Goal: Obtain resource: Obtain resource

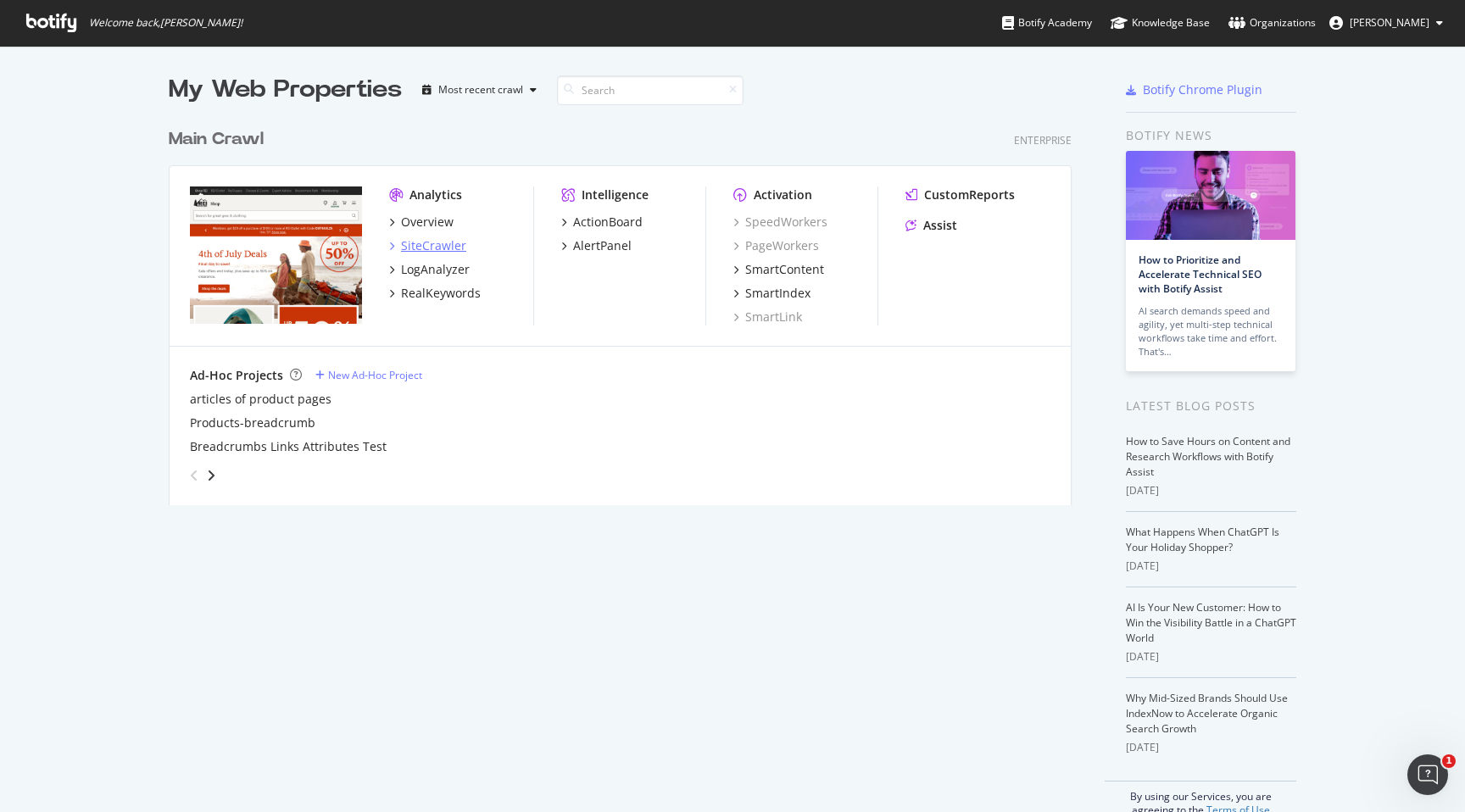
click at [420, 247] on div "SiteCrawler" at bounding box center [433, 245] width 66 height 17
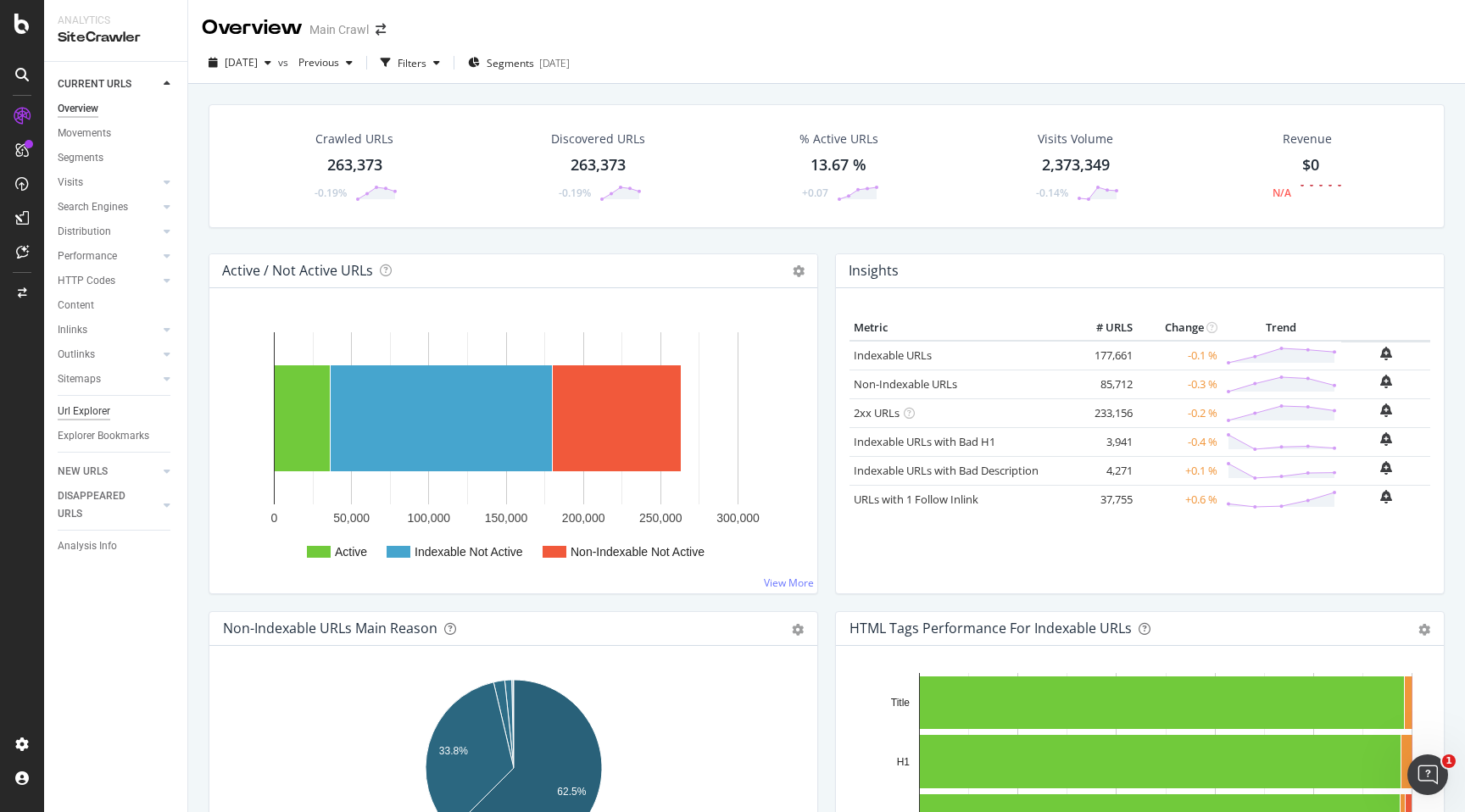
click at [75, 416] on div "Url Explorer" at bounding box center [84, 411] width 53 height 18
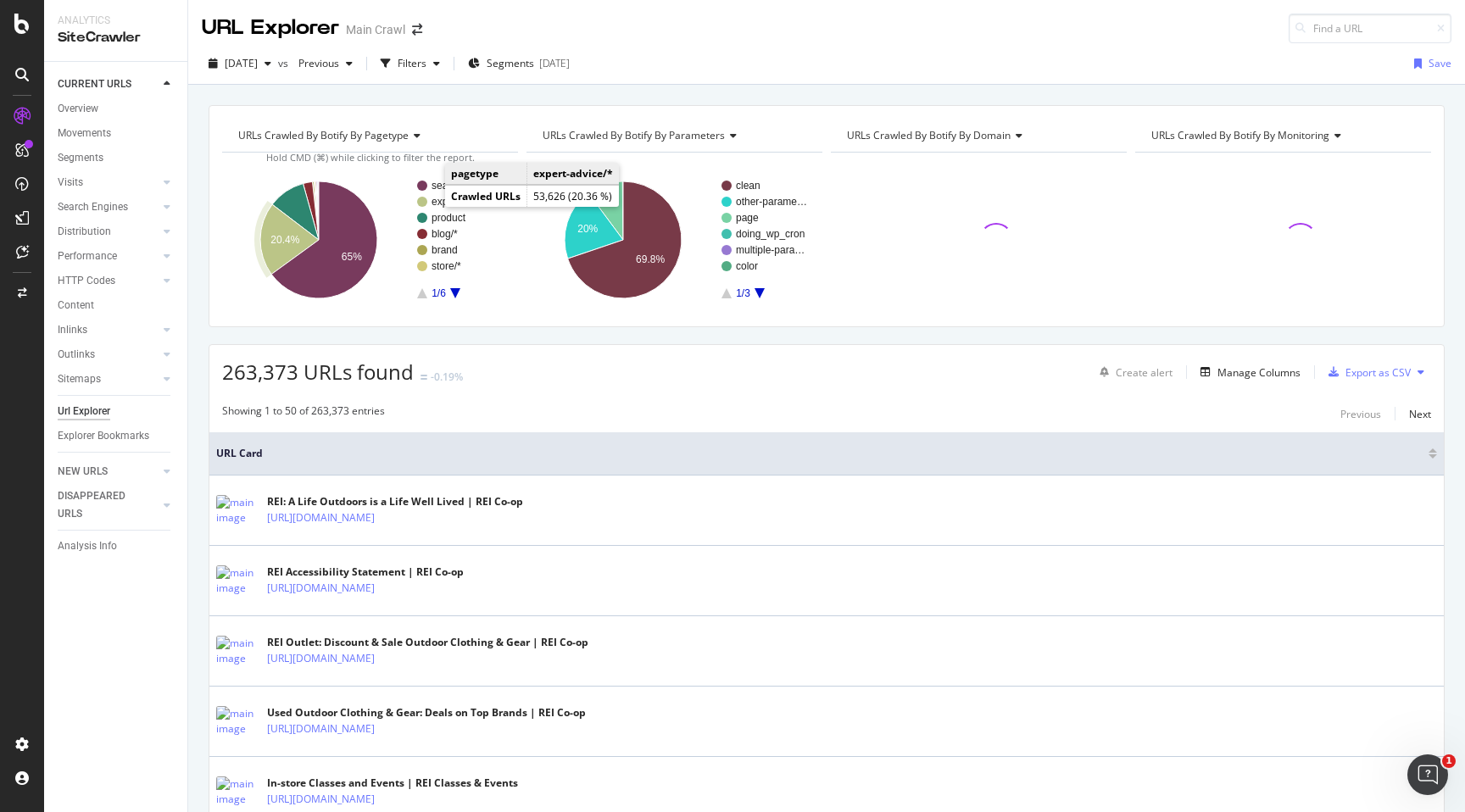
click at [441, 201] on text "expert-advice/*" at bounding box center [464, 201] width 67 height 12
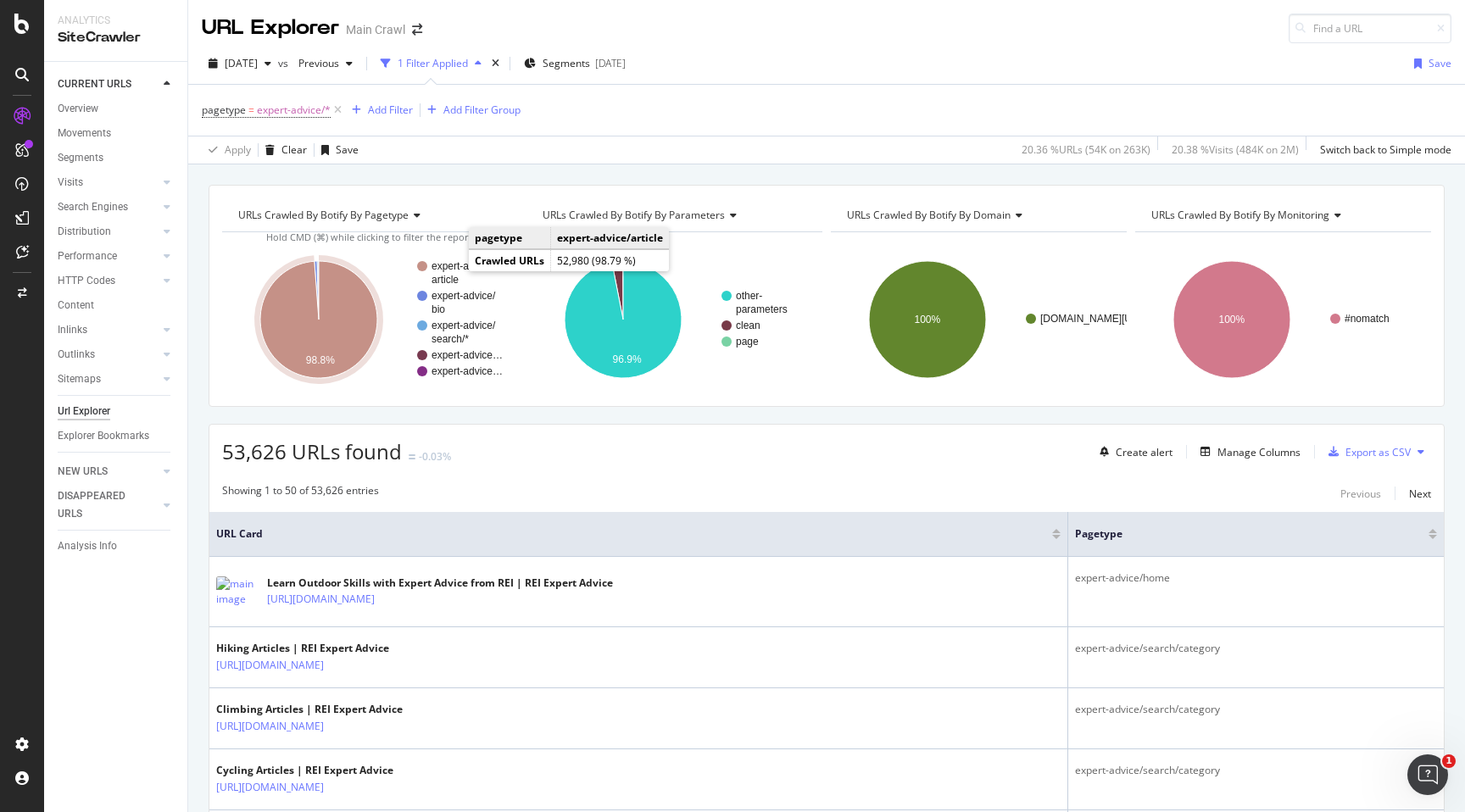
click at [455, 274] on text "article" at bounding box center [445, 279] width 27 height 12
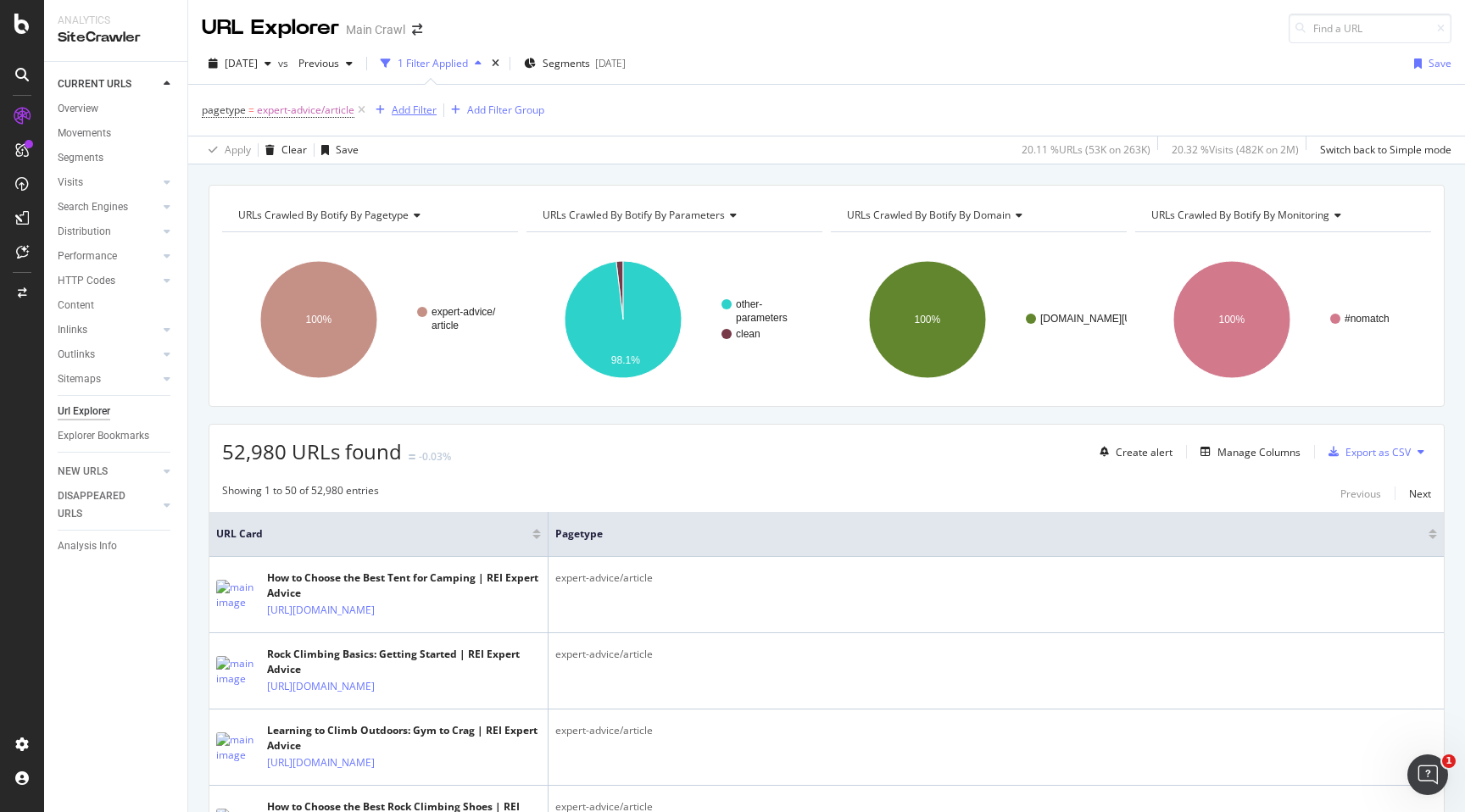
click at [416, 108] on div "Add Filter" at bounding box center [414, 110] width 45 height 14
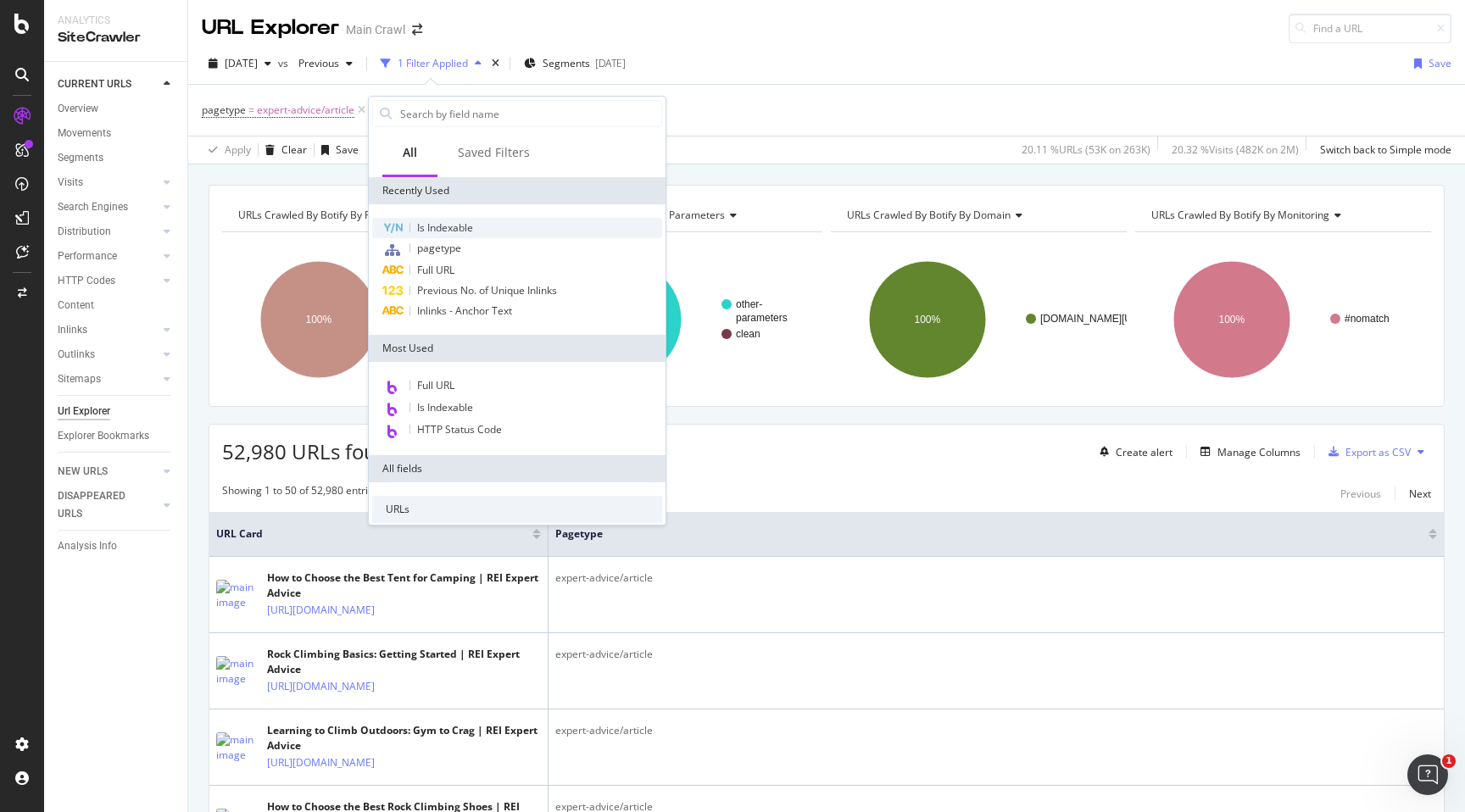
click at [426, 223] on span "Is Indexable" at bounding box center [445, 227] width 56 height 14
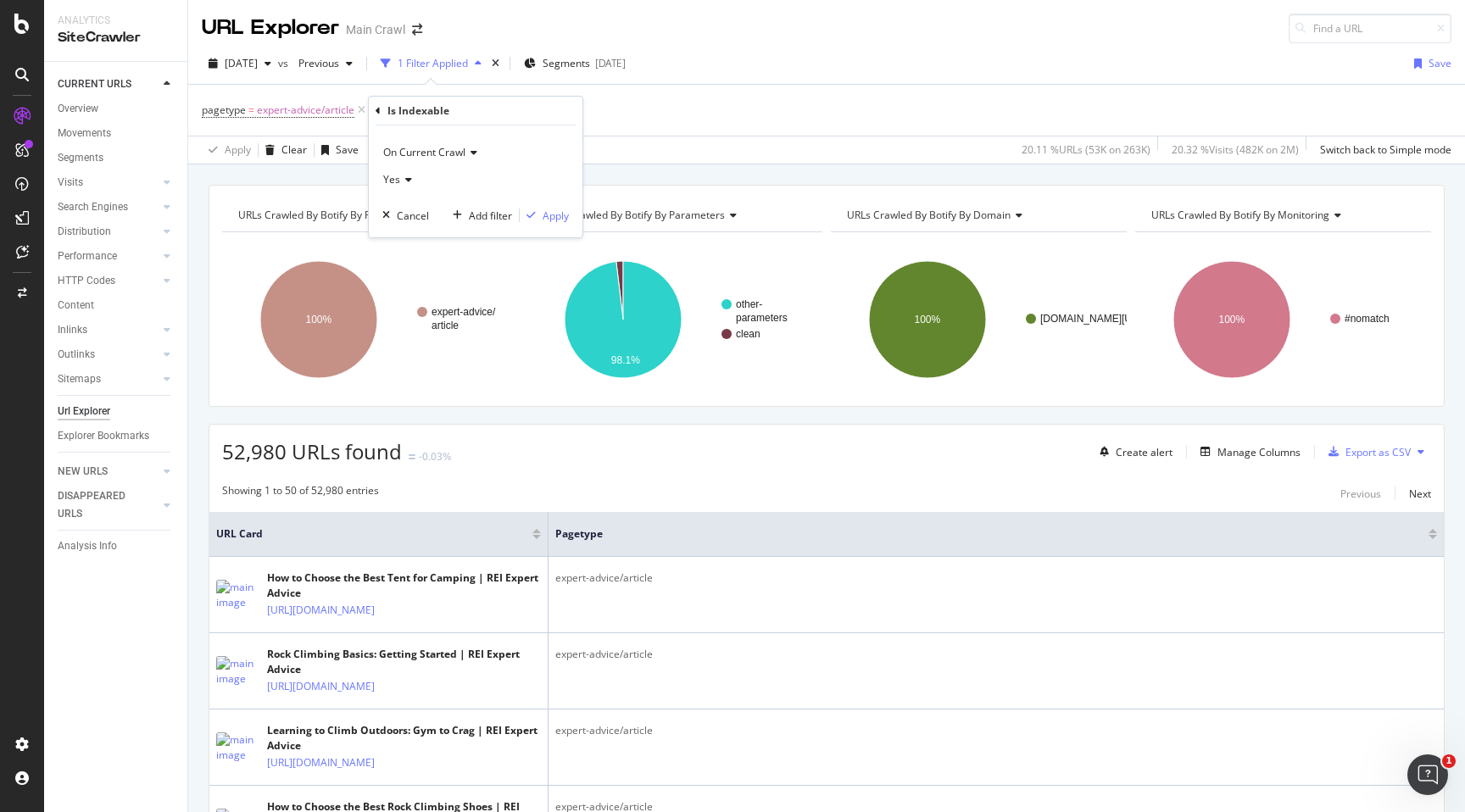
click at [428, 187] on div "Yes" at bounding box center [476, 180] width 187 height 27
click at [404, 241] on span "No" at bounding box center [397, 237] width 13 height 14
click at [531, 212] on icon "button" at bounding box center [531, 215] width 9 height 10
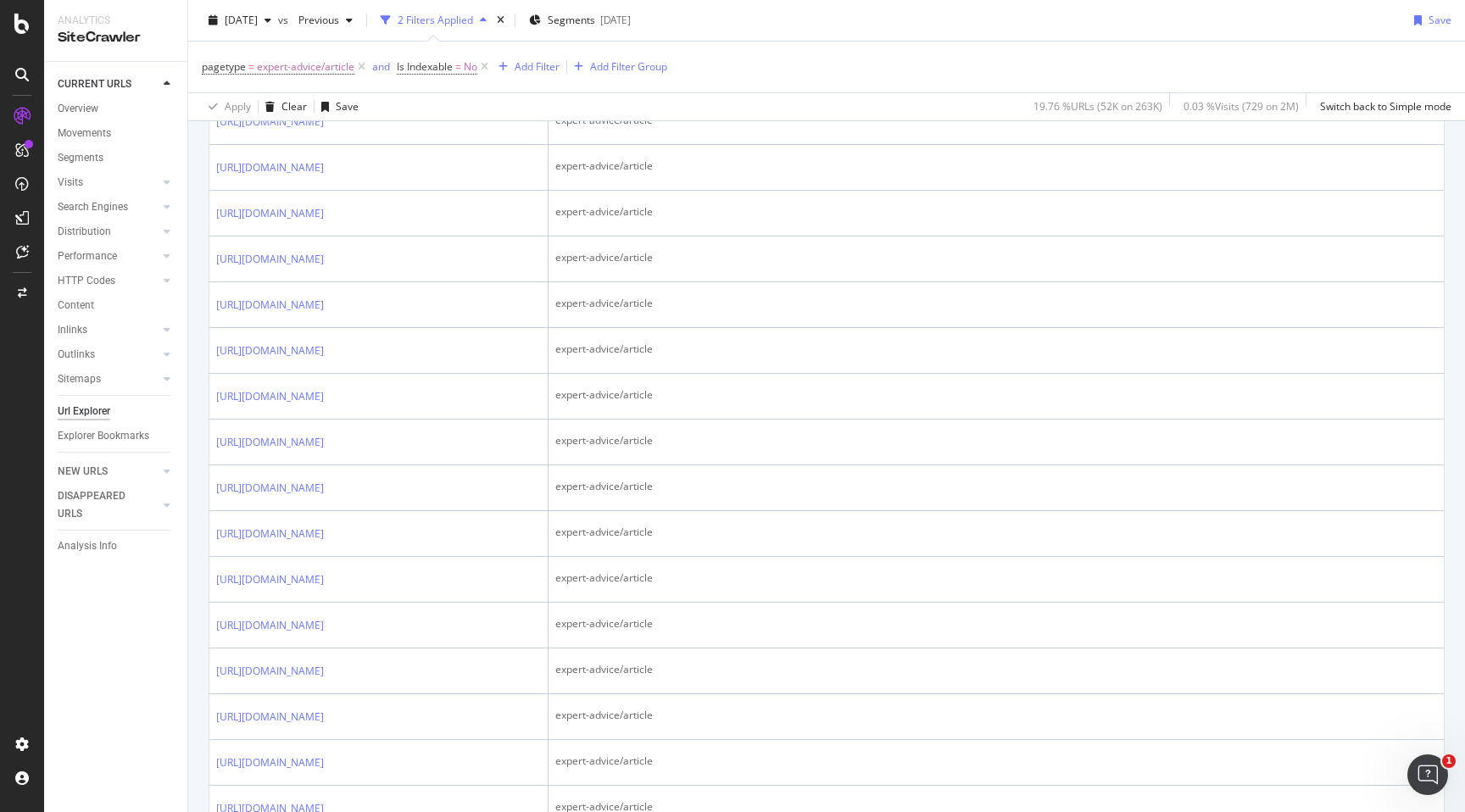
scroll to position [1046, 0]
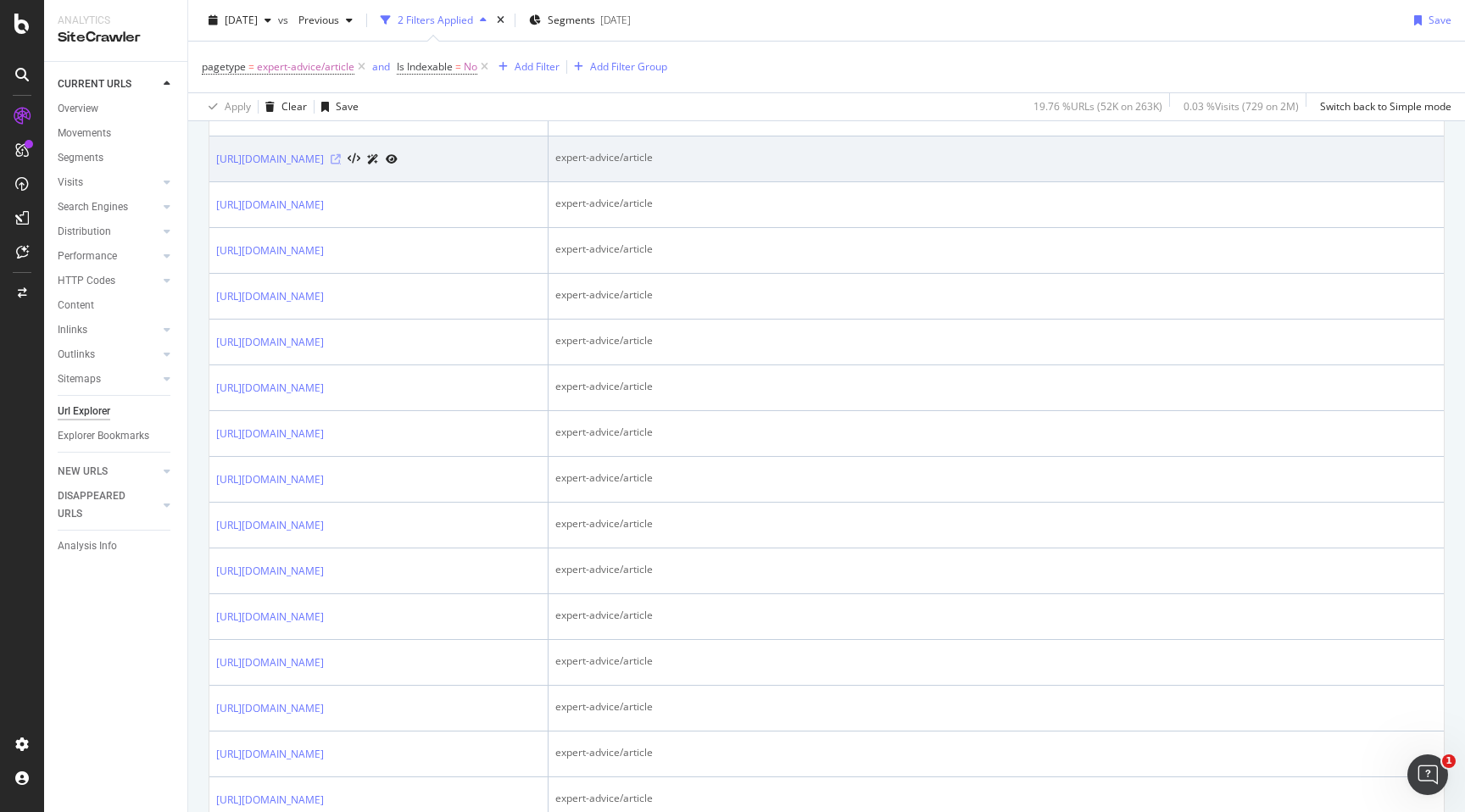
click at [340, 164] on icon at bounding box center [335, 159] width 10 height 10
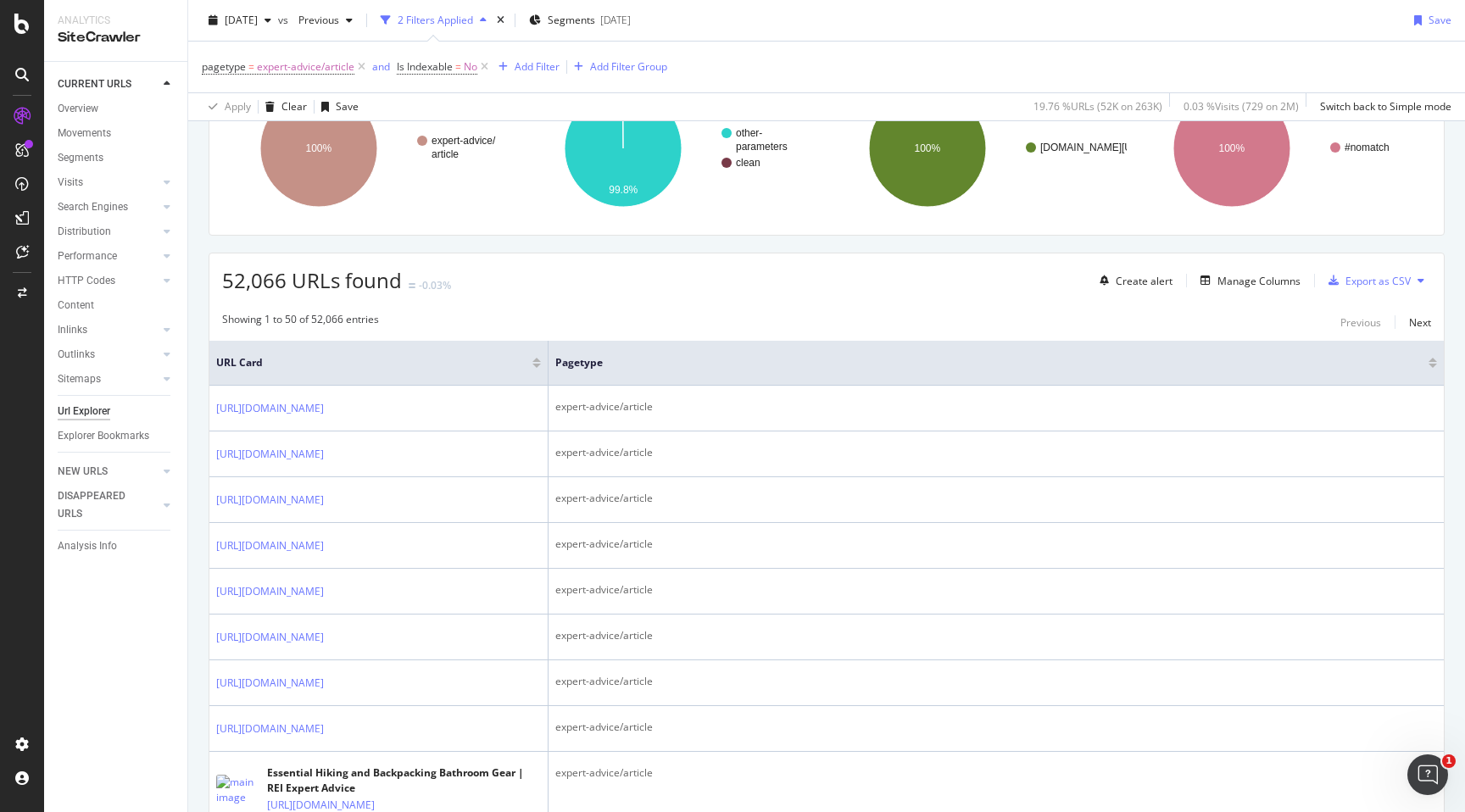
scroll to position [0, 0]
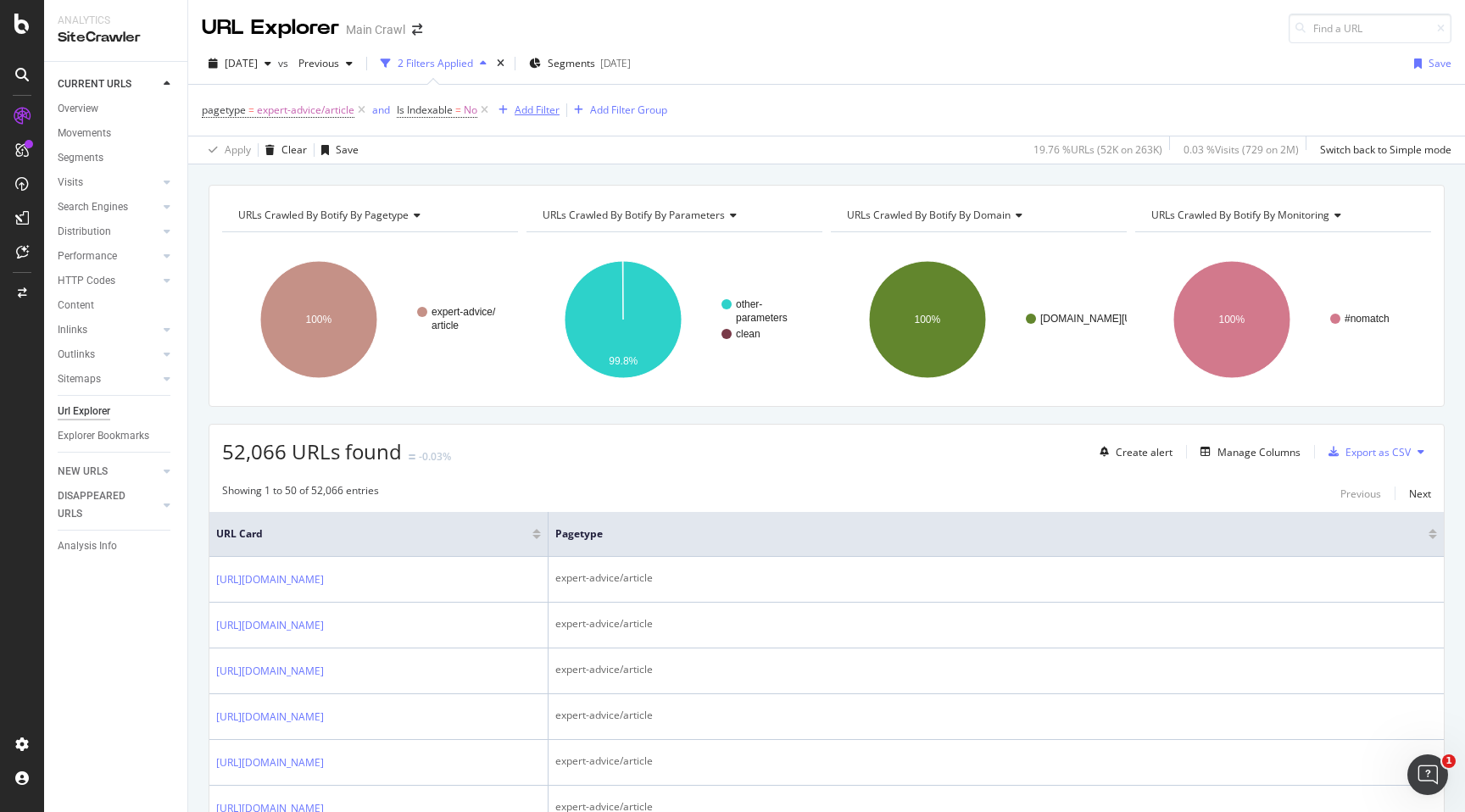
click at [519, 110] on div "Add Filter" at bounding box center [537, 110] width 45 height 14
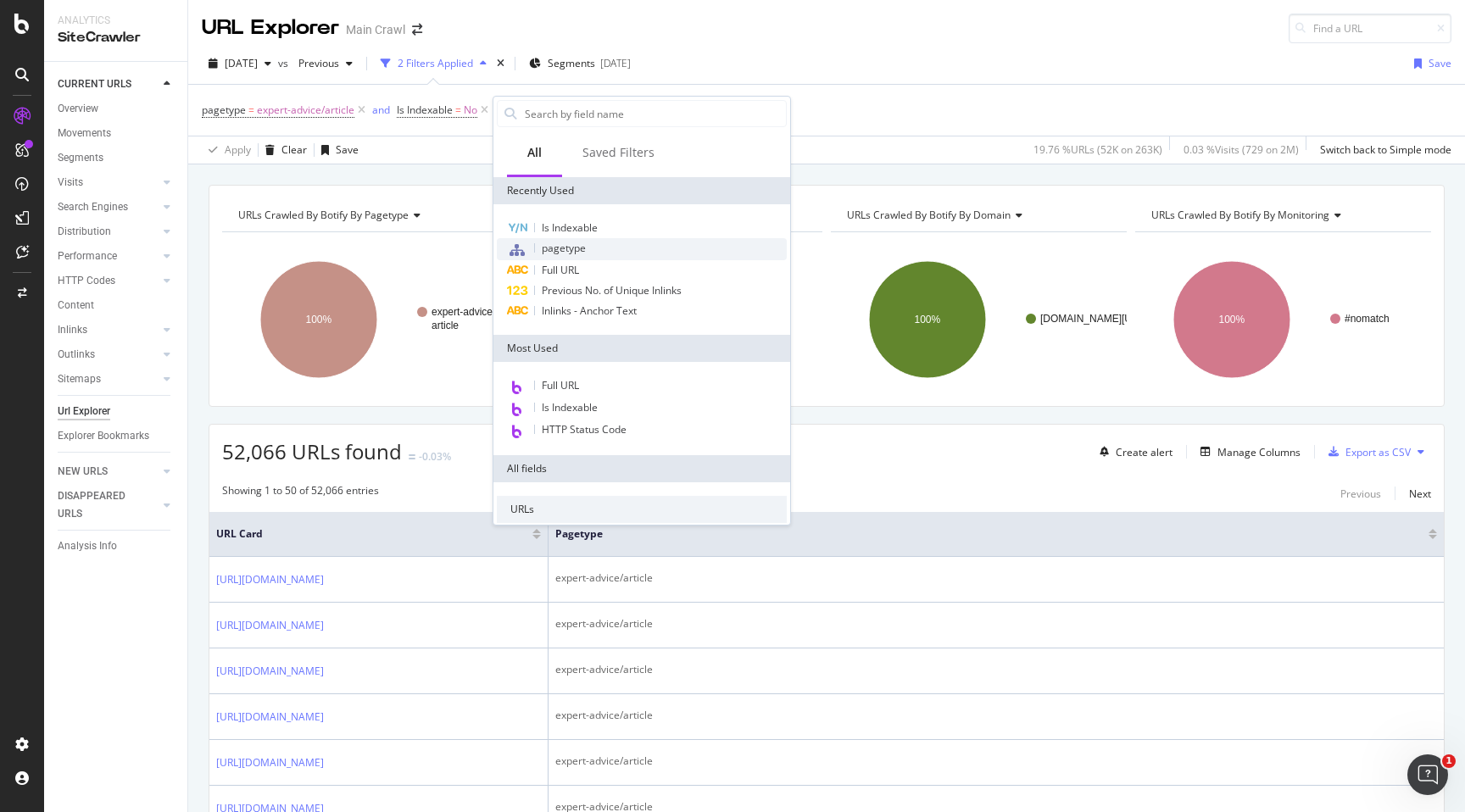
click at [542, 256] on div "pagetype" at bounding box center [641, 249] width 290 height 22
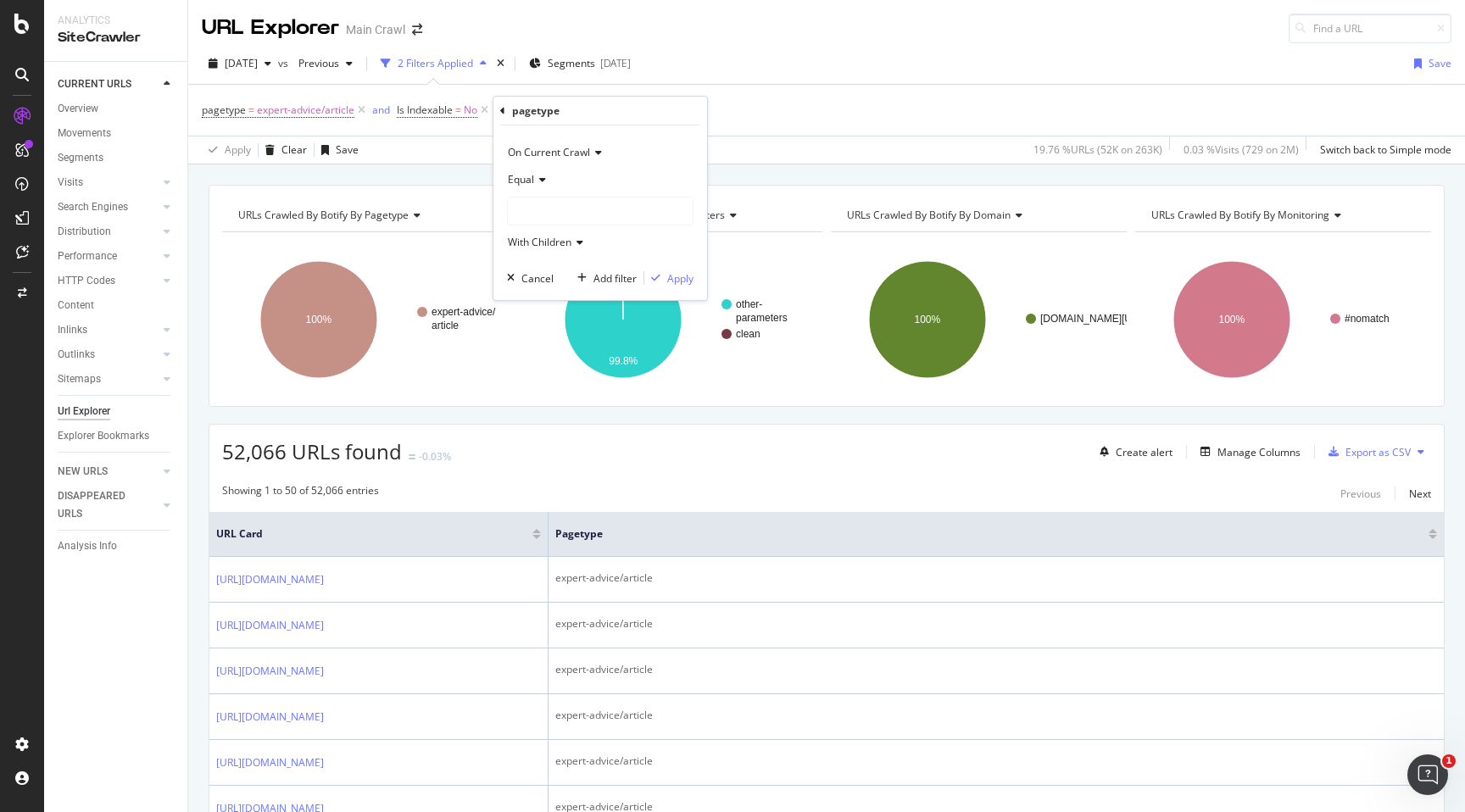
click at [505, 110] on div "pagetype" at bounding box center [600, 111] width 200 height 29
click at [500, 102] on div "pagetype" at bounding box center [600, 111] width 200 height 29
click at [502, 108] on icon at bounding box center [503, 110] width 5 height 10
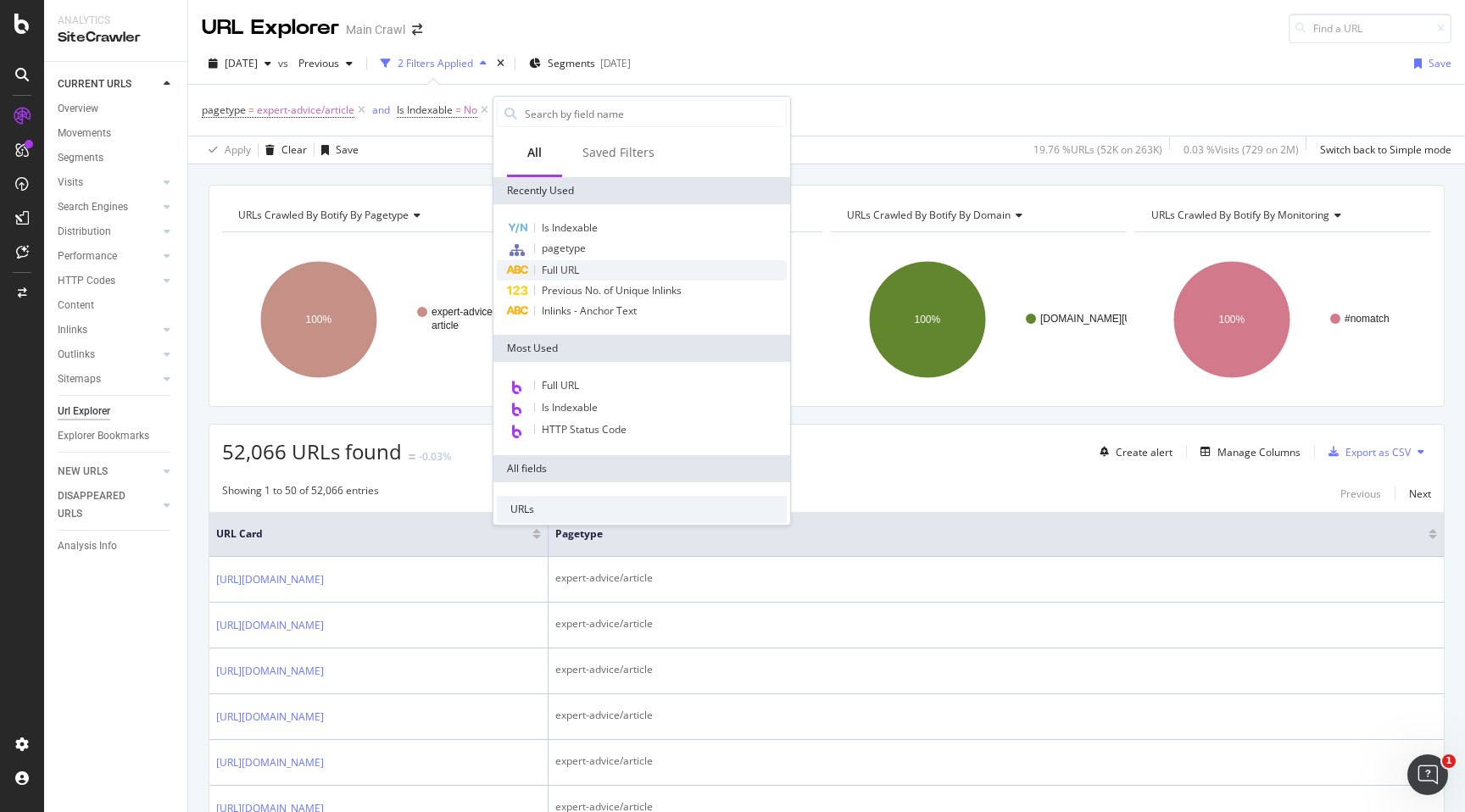
click at [559, 268] on span "Full URL" at bounding box center [560, 270] width 38 height 14
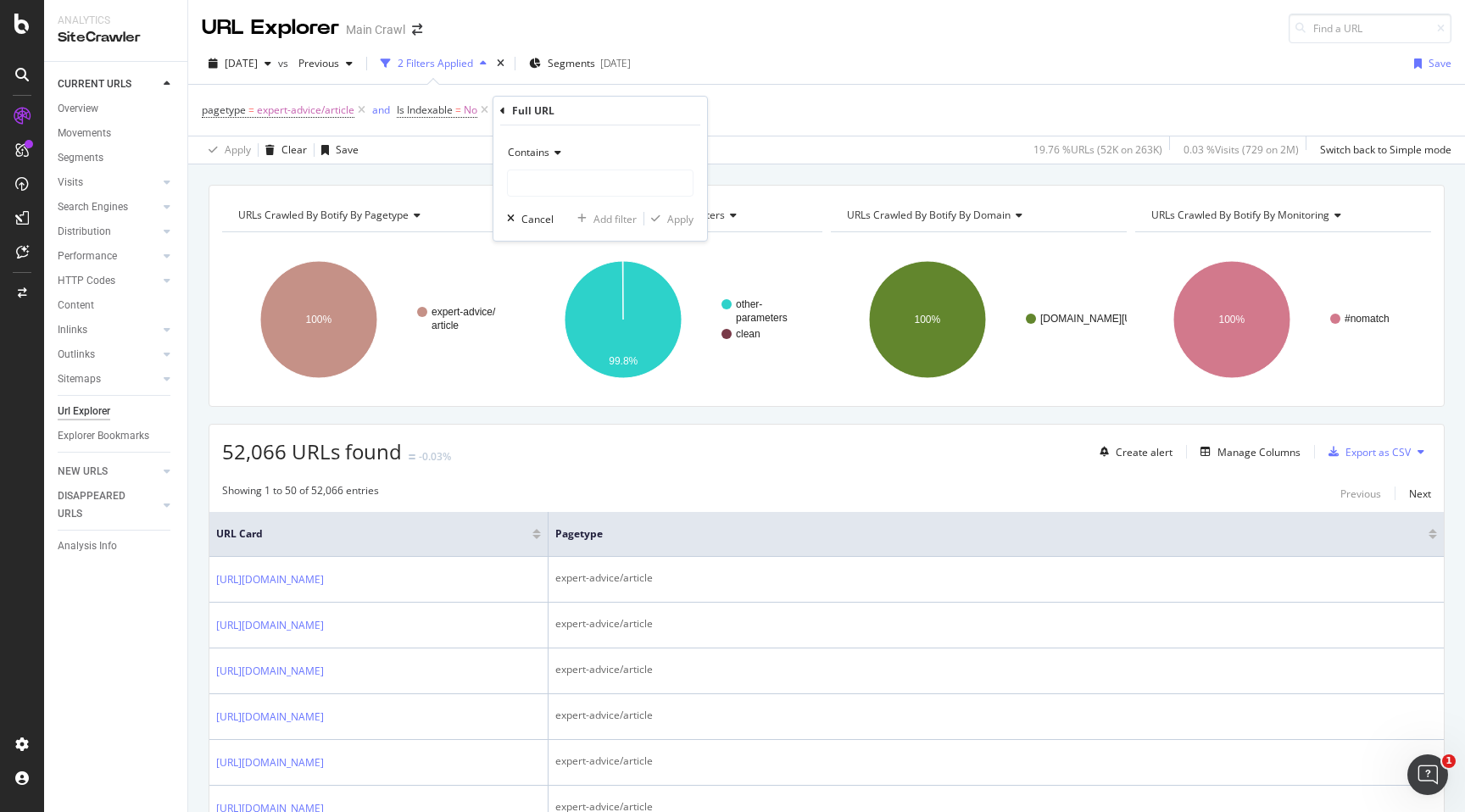
click at [556, 154] on icon at bounding box center [554, 152] width 12 height 10
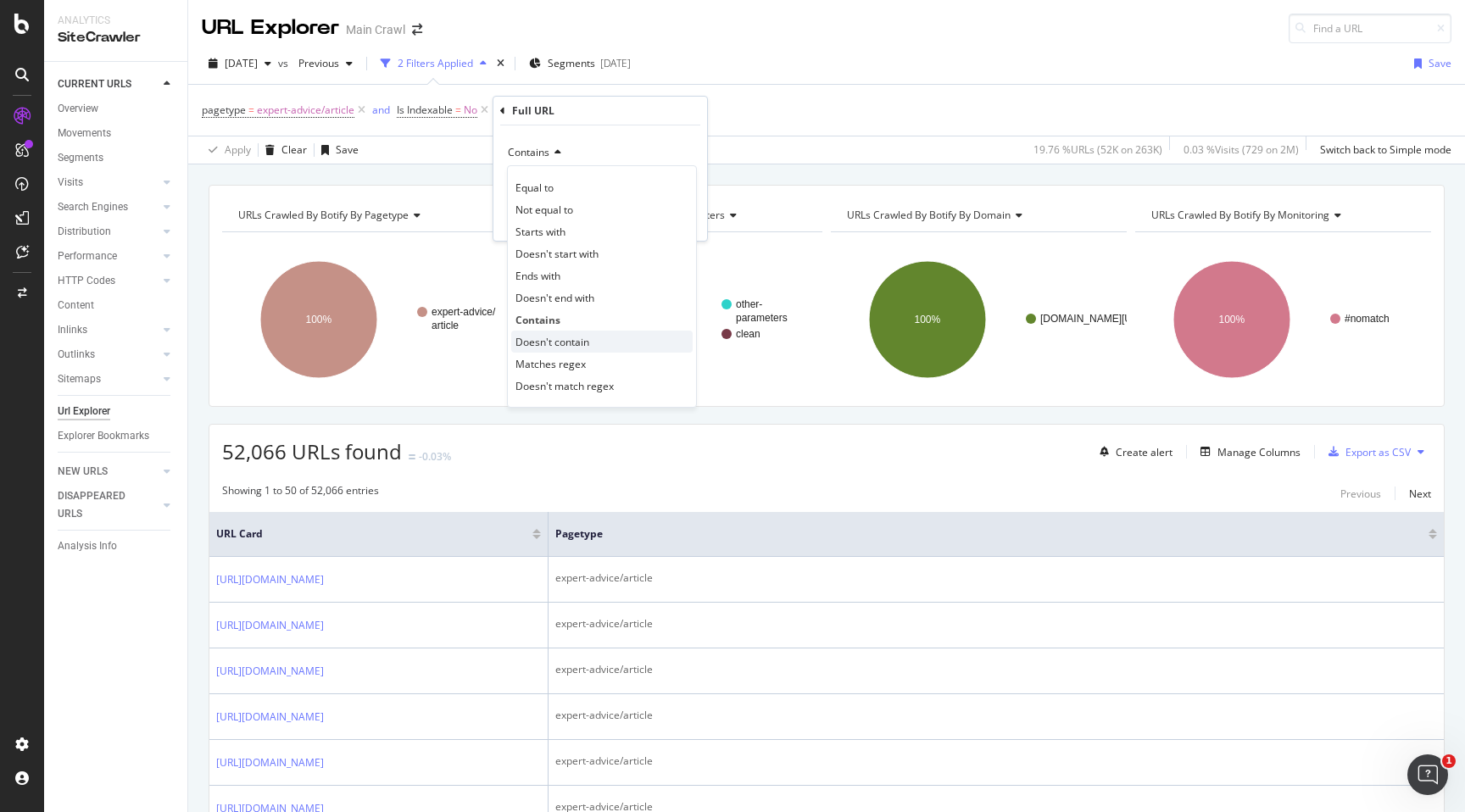
click at [582, 345] on span "Doesn't contain" at bounding box center [552, 342] width 74 height 14
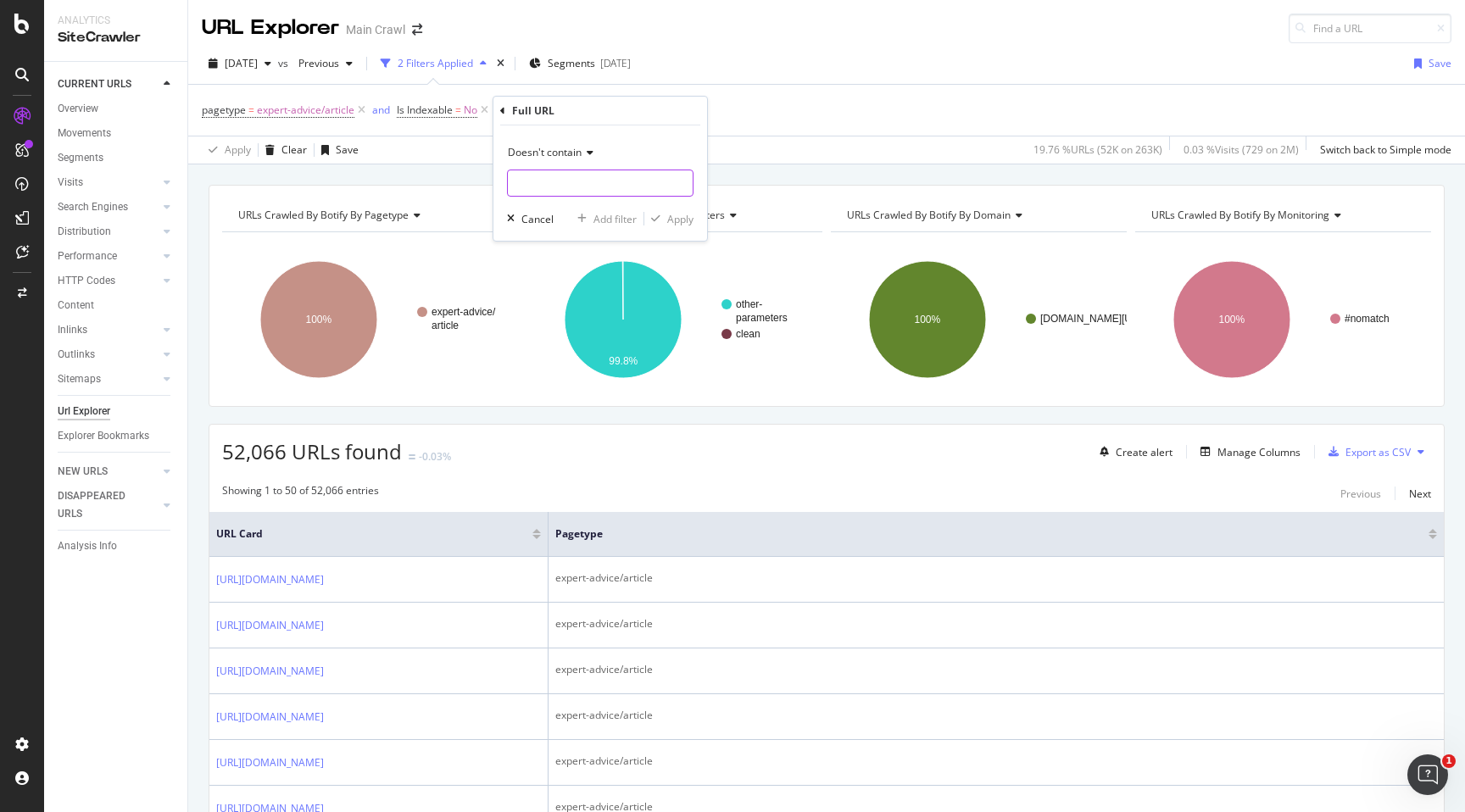
click at [575, 189] on input "text" at bounding box center [600, 183] width 185 height 27
type input ".html"
click at [686, 223] on div "Apply" at bounding box center [680, 219] width 26 height 14
click at [682, 117] on div "Add Filter" at bounding box center [668, 110] width 67 height 19
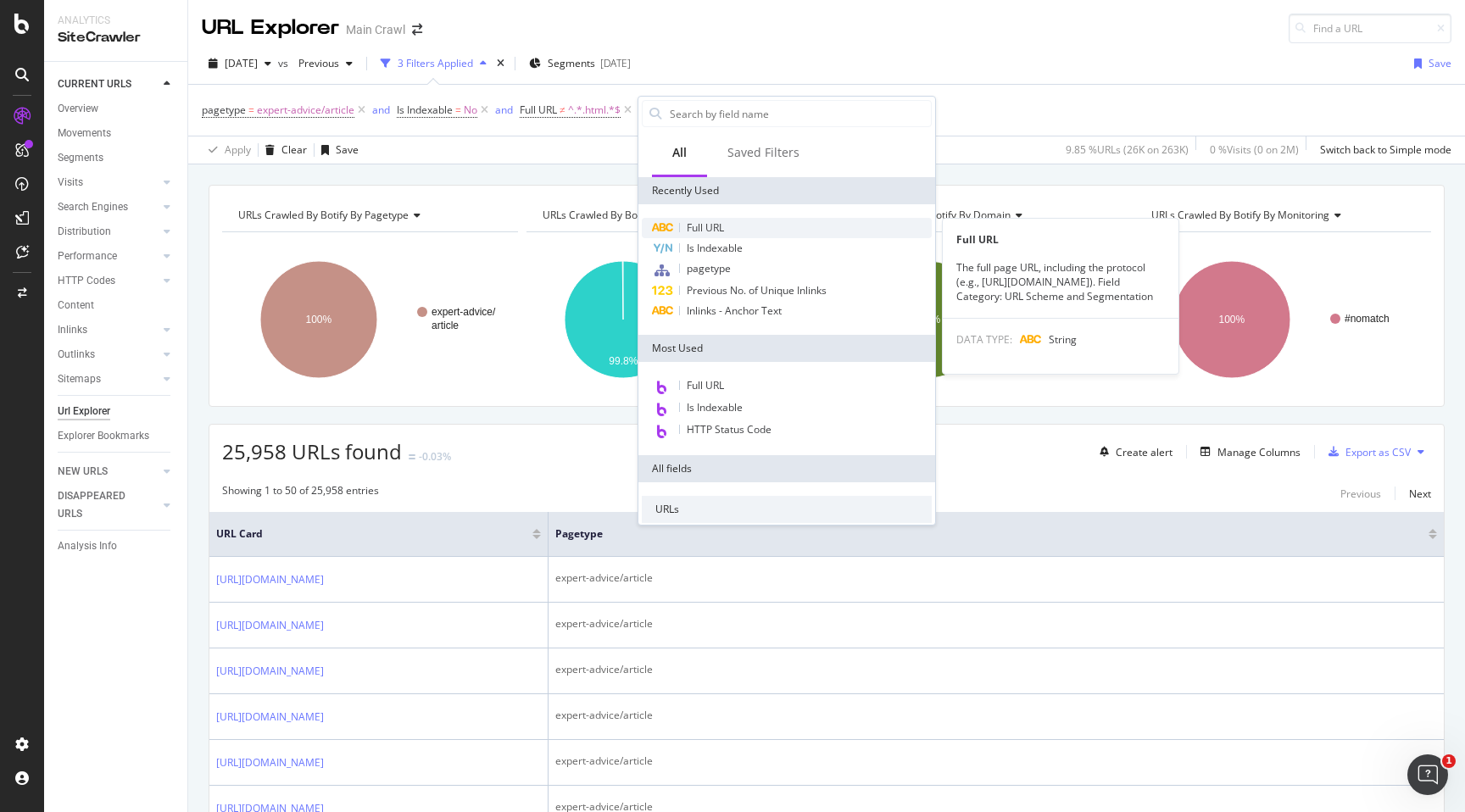
click at [711, 233] on span "Full URL" at bounding box center [705, 227] width 38 height 14
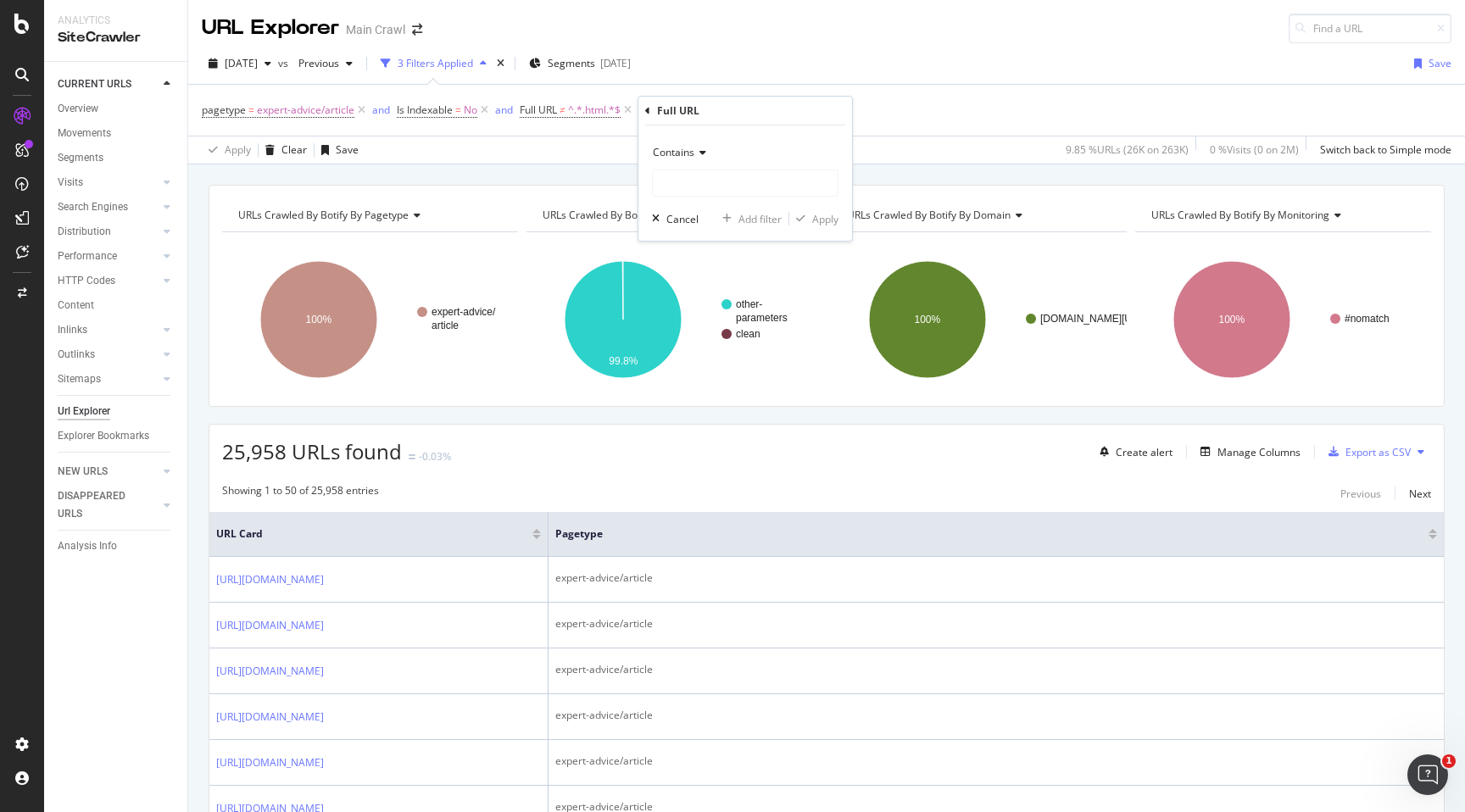
click at [688, 153] on span "Contains" at bounding box center [674, 152] width 41 height 14
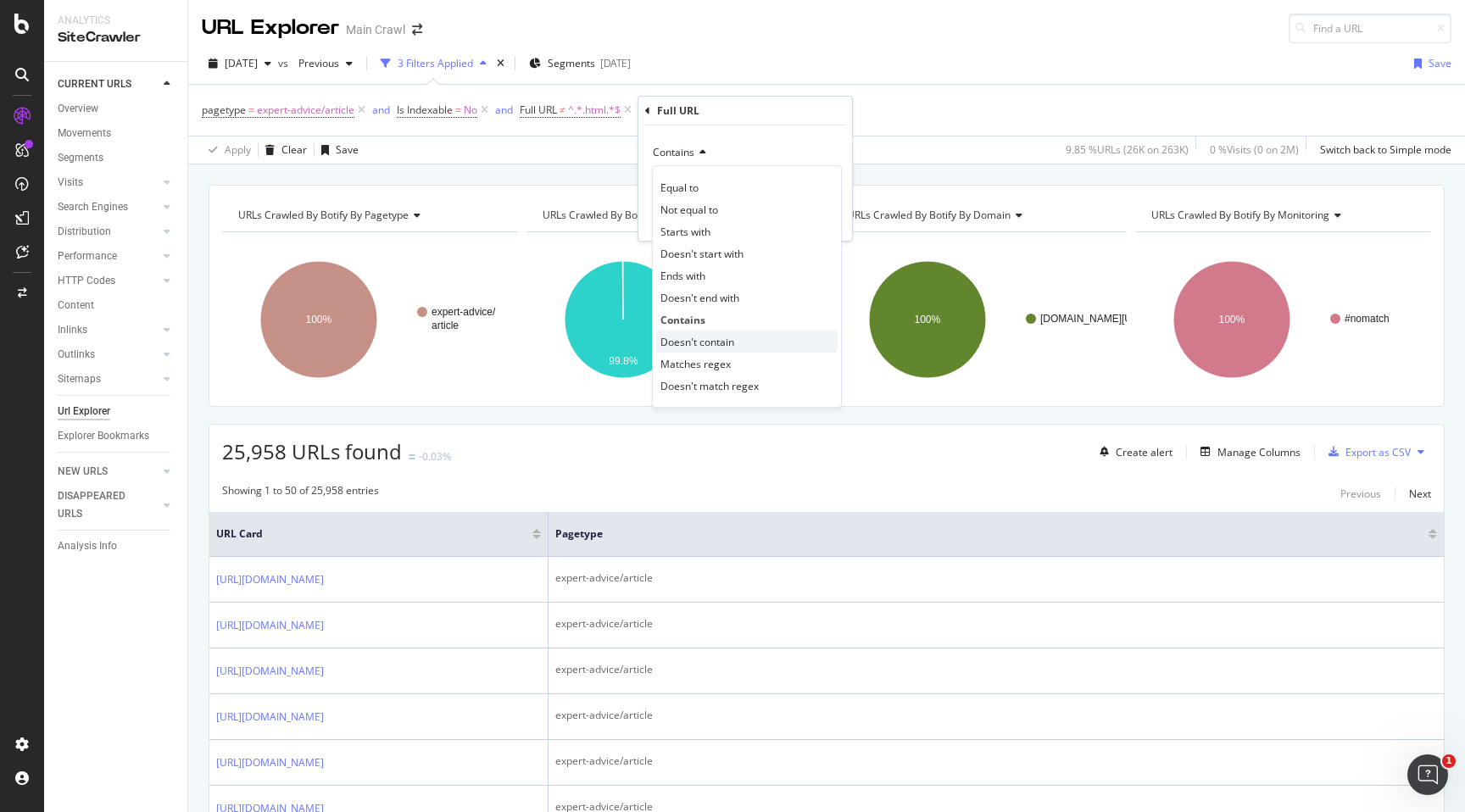
click at [701, 338] on span "Doesn't contain" at bounding box center [697, 342] width 74 height 14
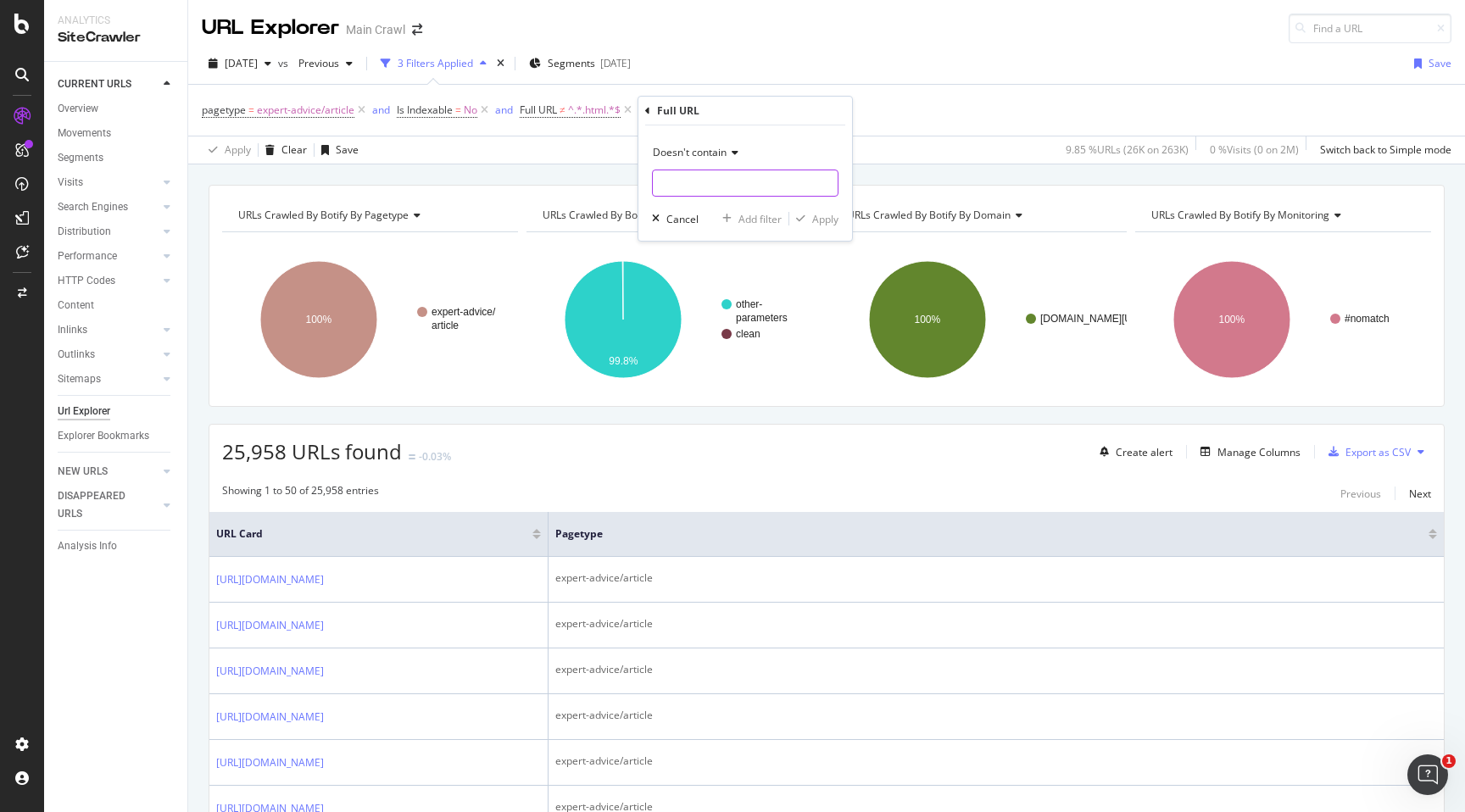
click at [685, 192] on input "text" at bounding box center [746, 183] width 185 height 27
click at [668, 108] on div "Add Filter" at bounding box center [680, 110] width 45 height 14
type input "s"
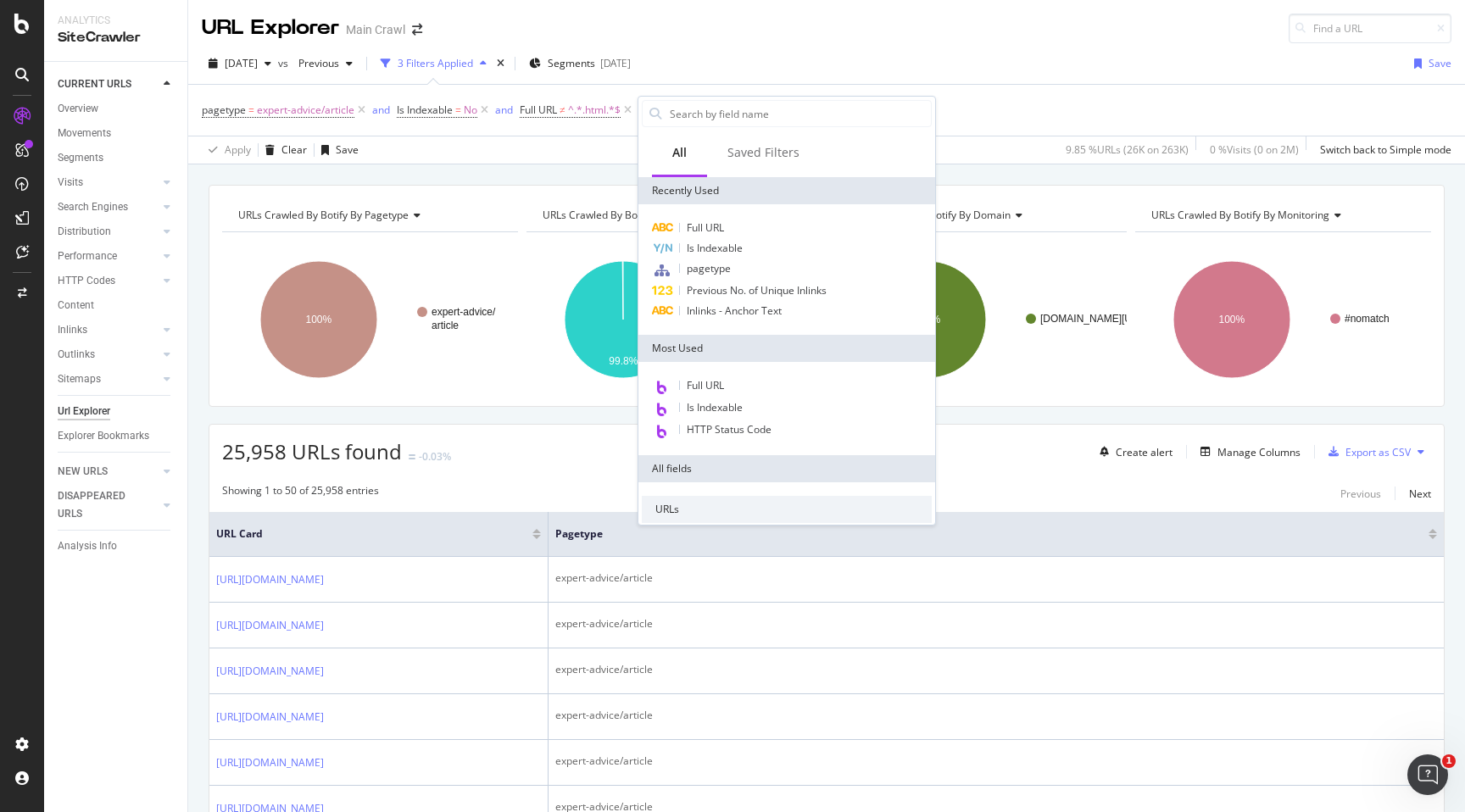
type input "i"
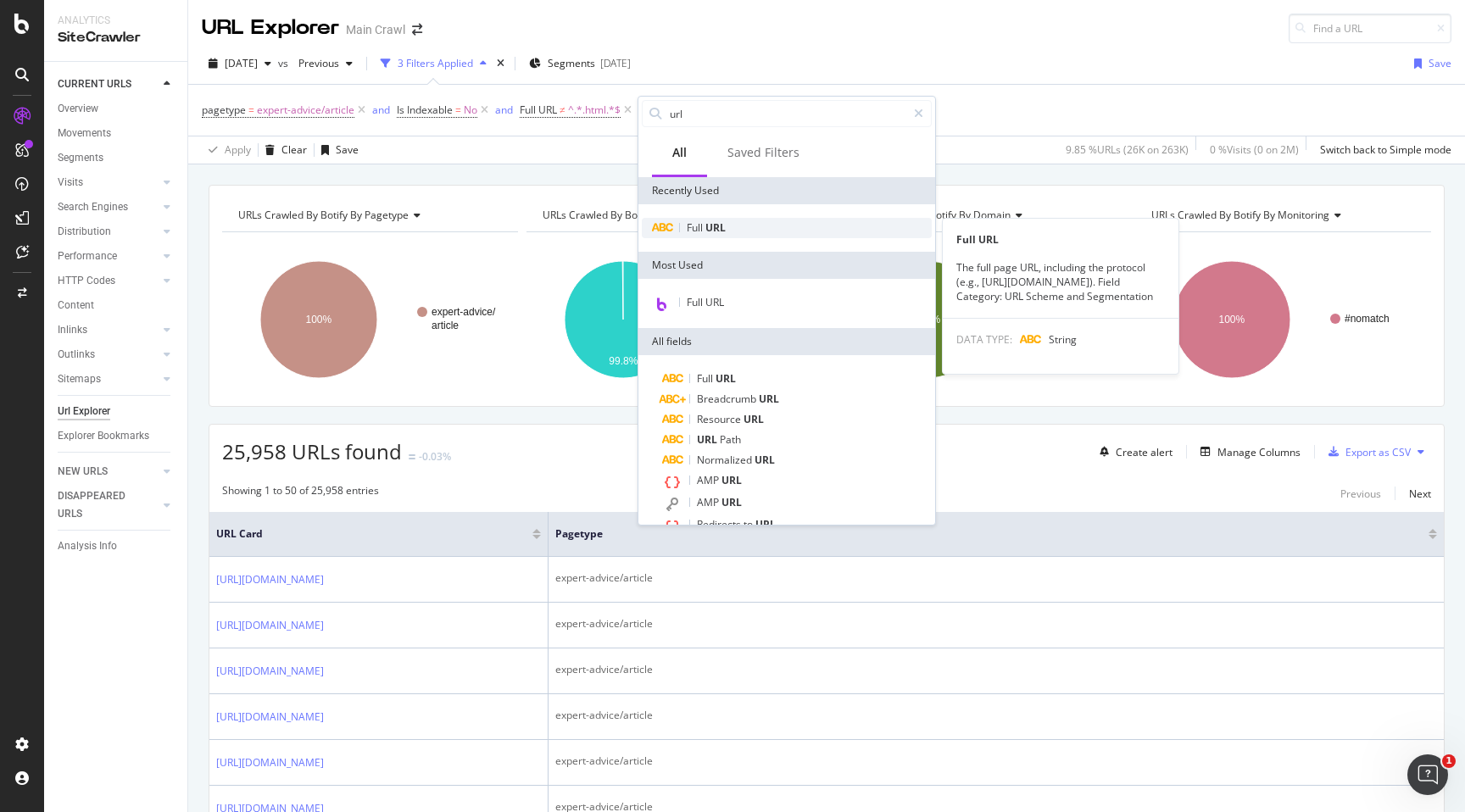
type input "url"
click at [688, 230] on span "Full" at bounding box center [695, 227] width 19 height 14
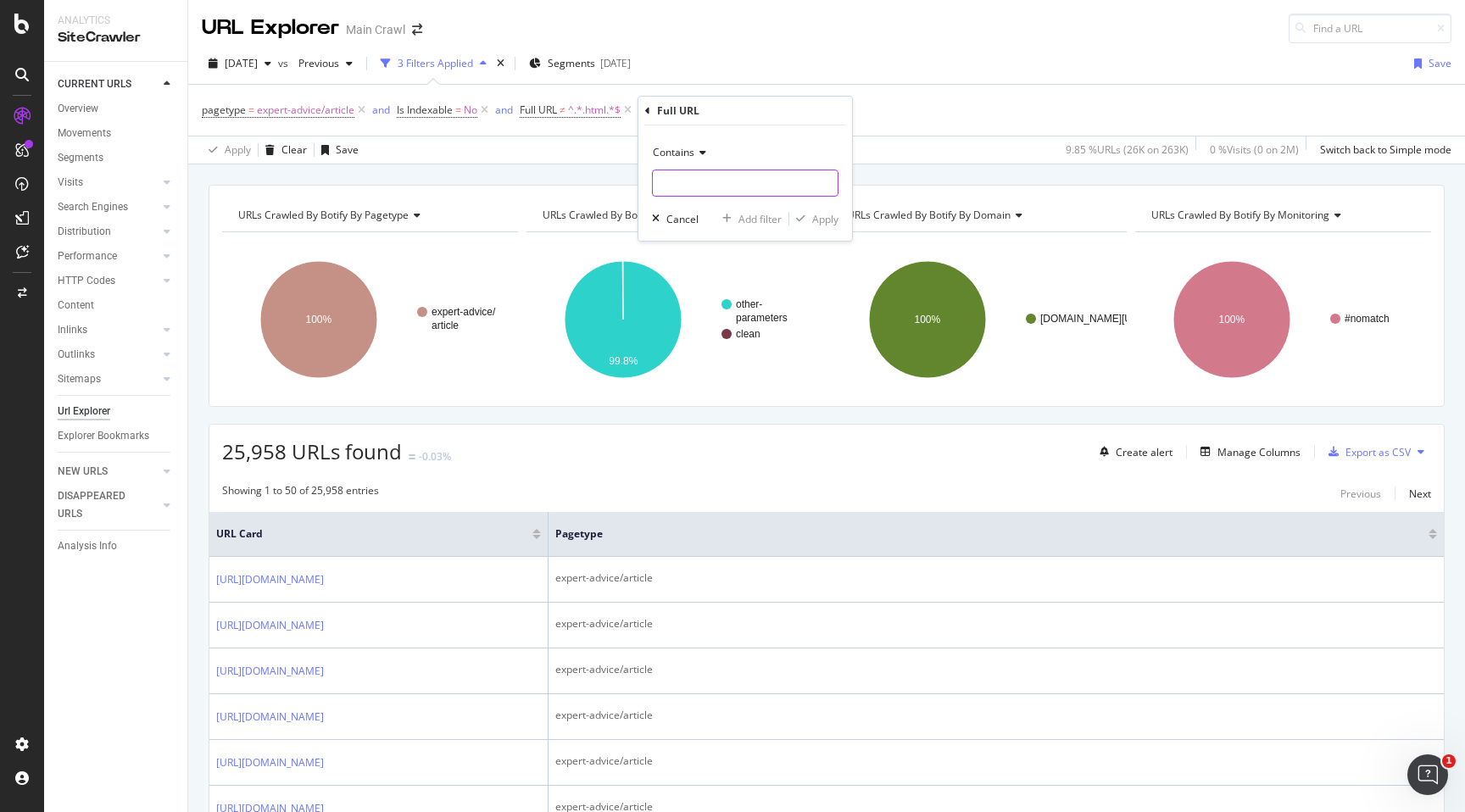
click at [681, 194] on input "text" at bounding box center [746, 183] width 185 height 27
type input "style-id"
click at [832, 216] on div "Apply" at bounding box center [825, 219] width 26 height 14
click at [704, 114] on span "Full URL = ^.*style-id.*$" at bounding box center [719, 110] width 111 height 15
click at [724, 189] on input "style-id" at bounding box center [761, 181] width 160 height 27
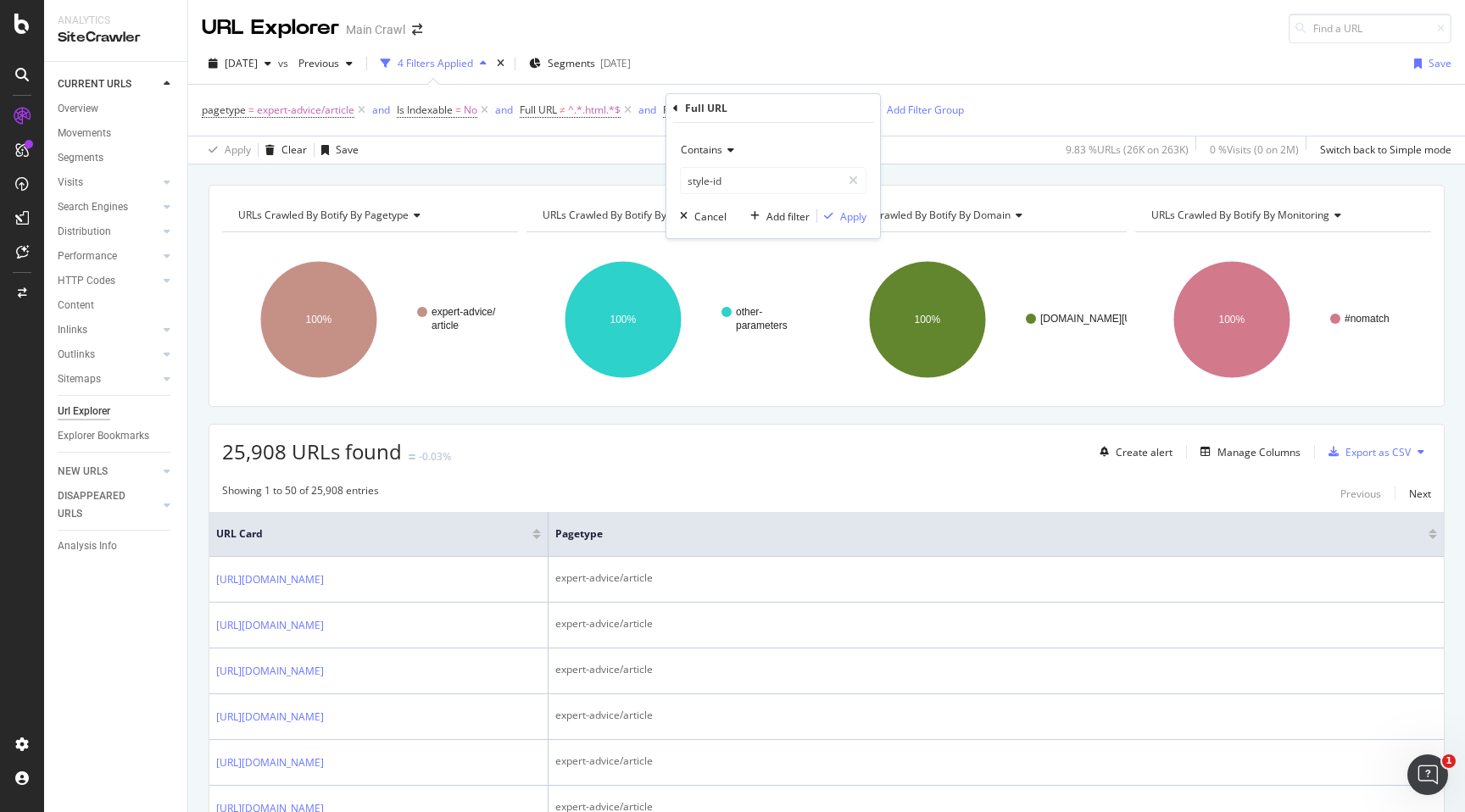
click at [728, 145] on icon at bounding box center [728, 149] width 12 height 10
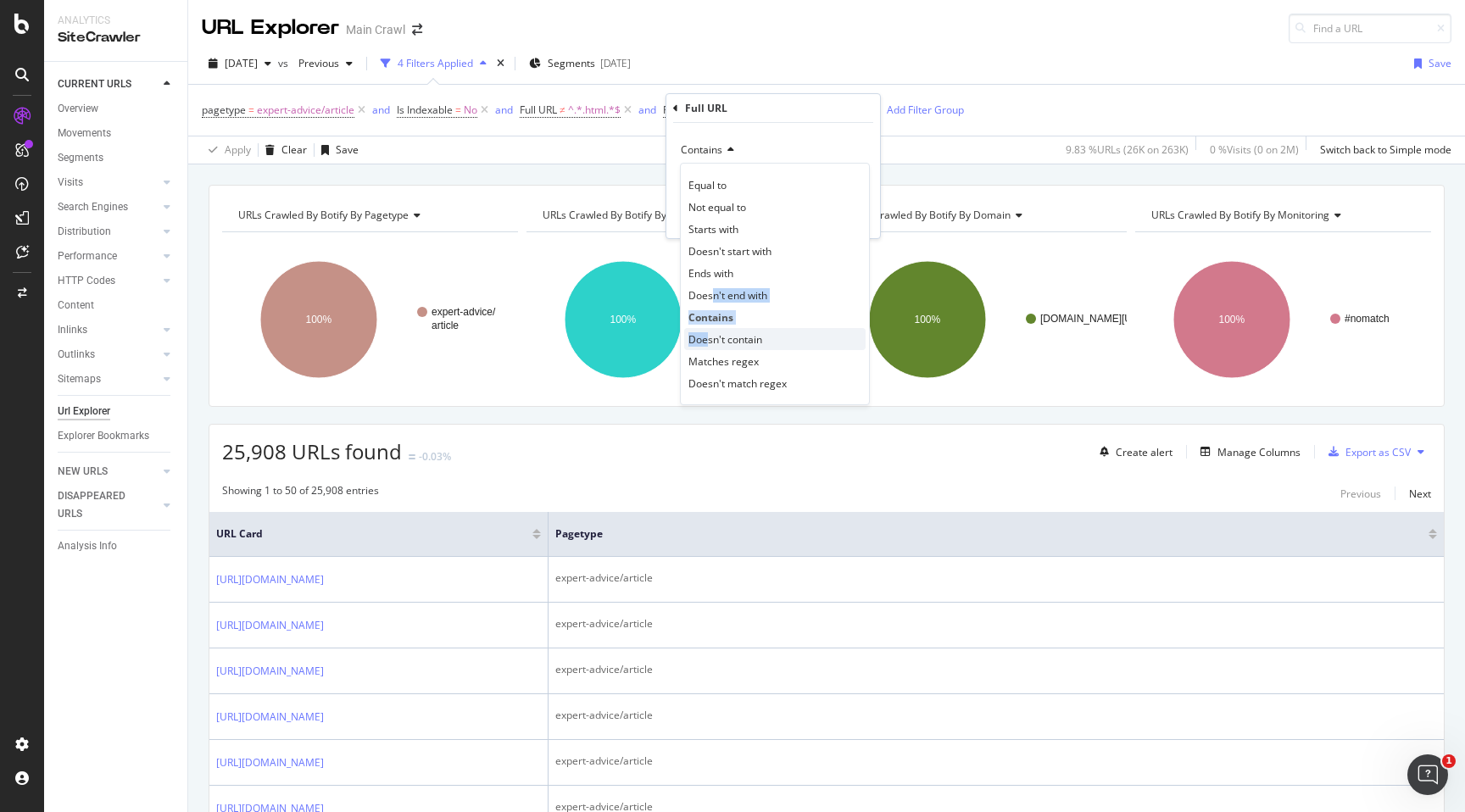
drag, startPoint x: 713, startPoint y: 298, endPoint x: 710, endPoint y: 332, distance: 34.1
click at [710, 332] on div "Equal to Not equal to Starts with Doesn't start with Ends with Doesn't end with…" at bounding box center [774, 284] width 190 height 243
click at [710, 340] on span "Doesn't contain" at bounding box center [725, 340] width 74 height 14
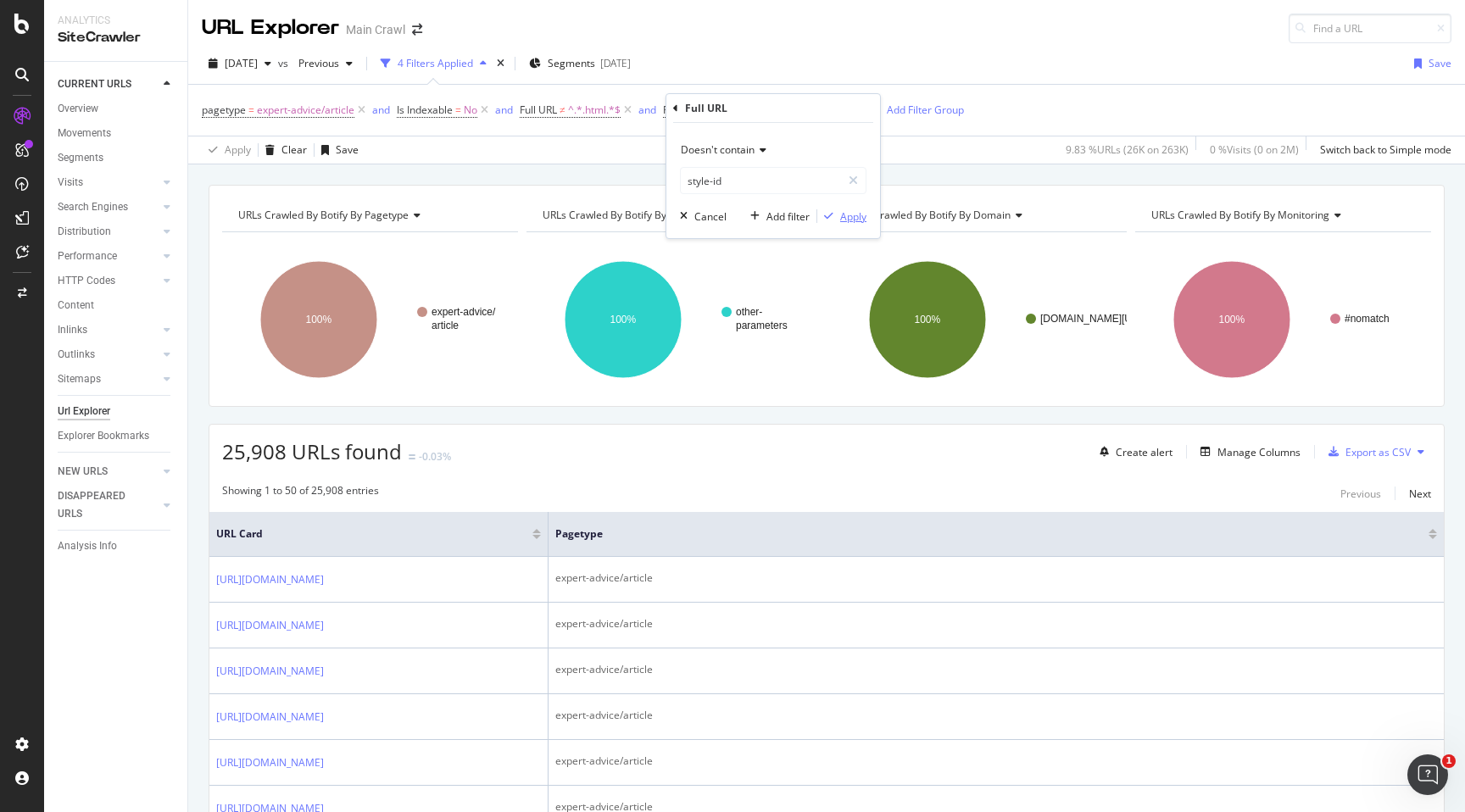
click at [850, 219] on div "Apply" at bounding box center [852, 216] width 26 height 14
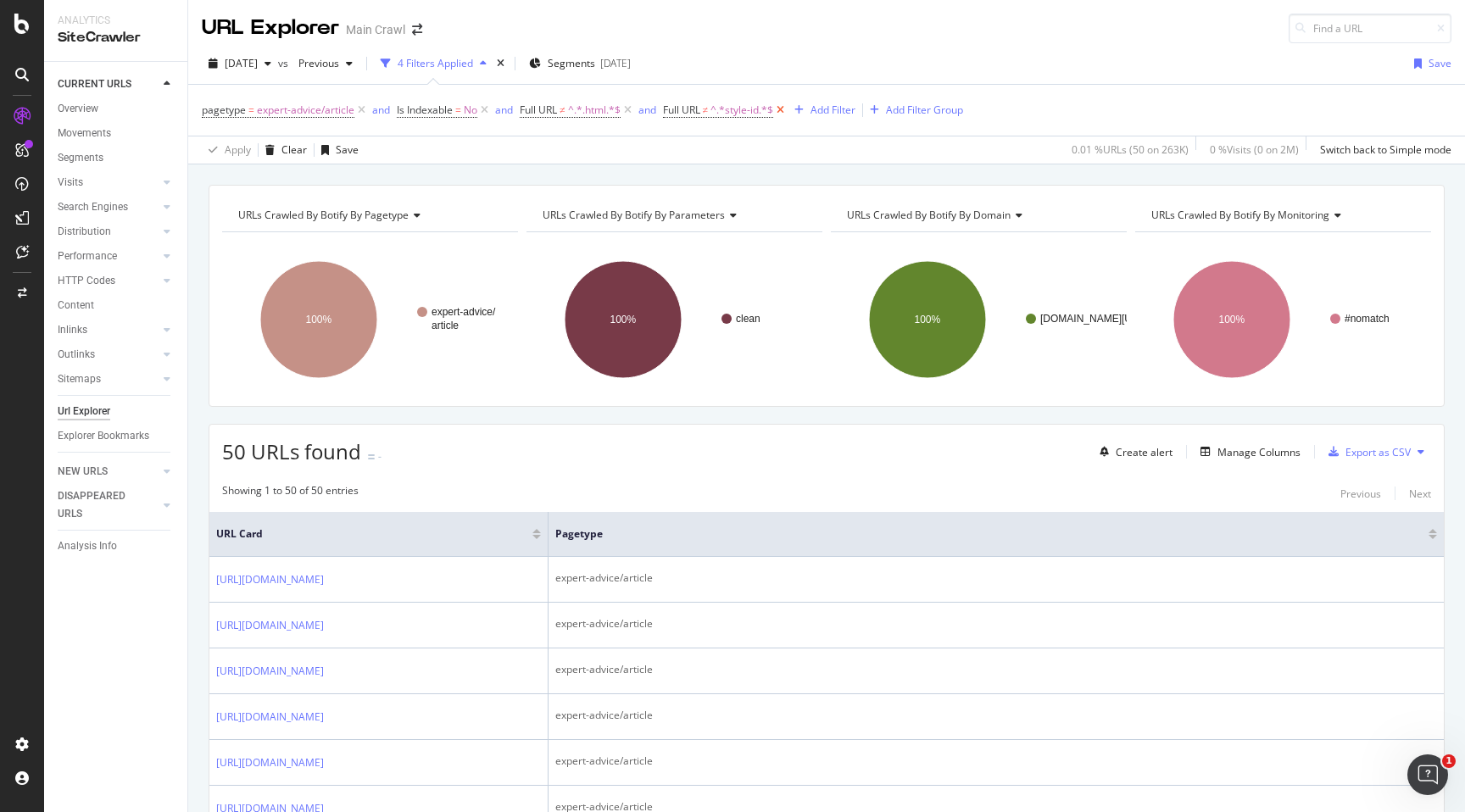
click at [781, 103] on icon at bounding box center [781, 110] width 14 height 17
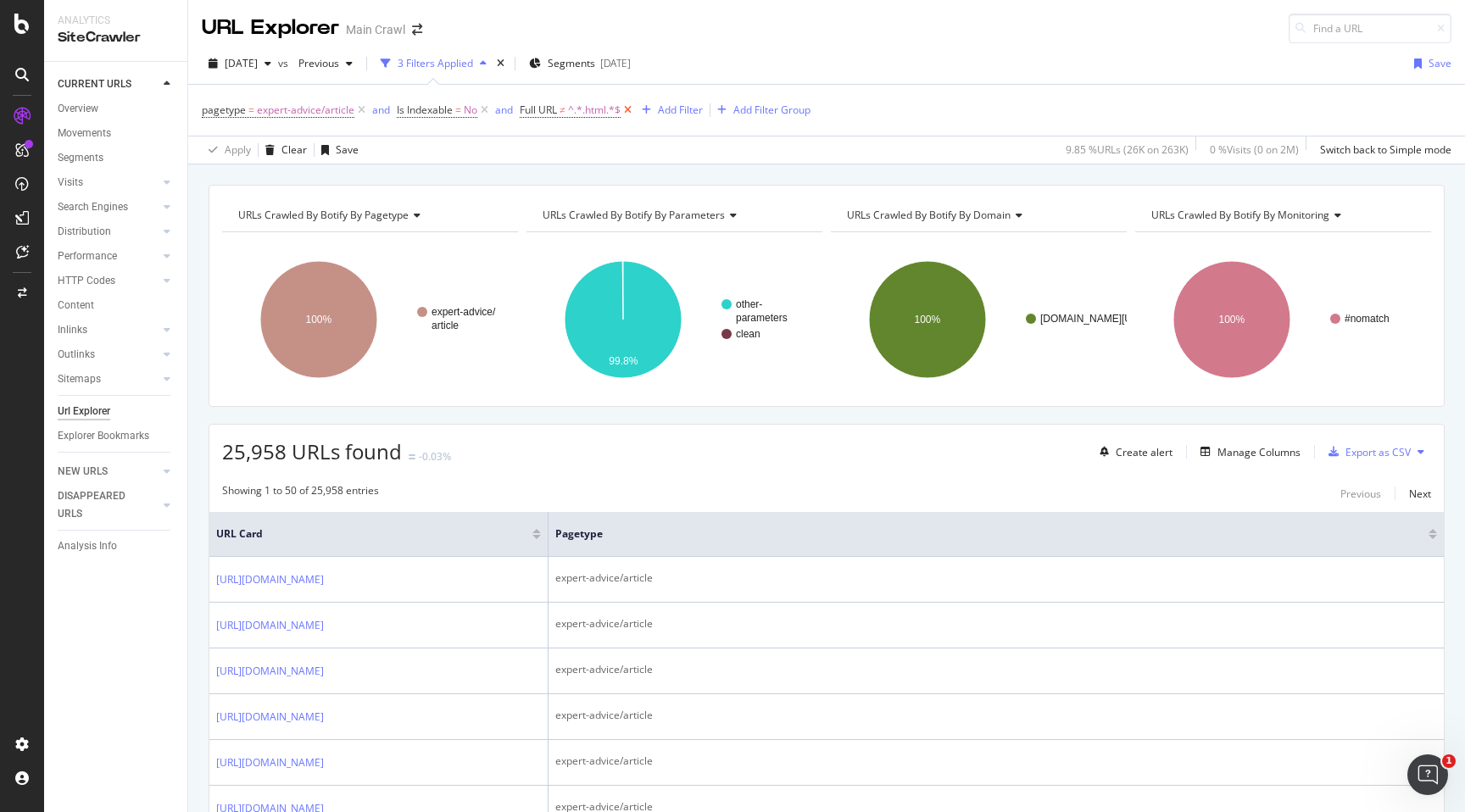
click at [629, 112] on icon at bounding box center [628, 110] width 14 height 17
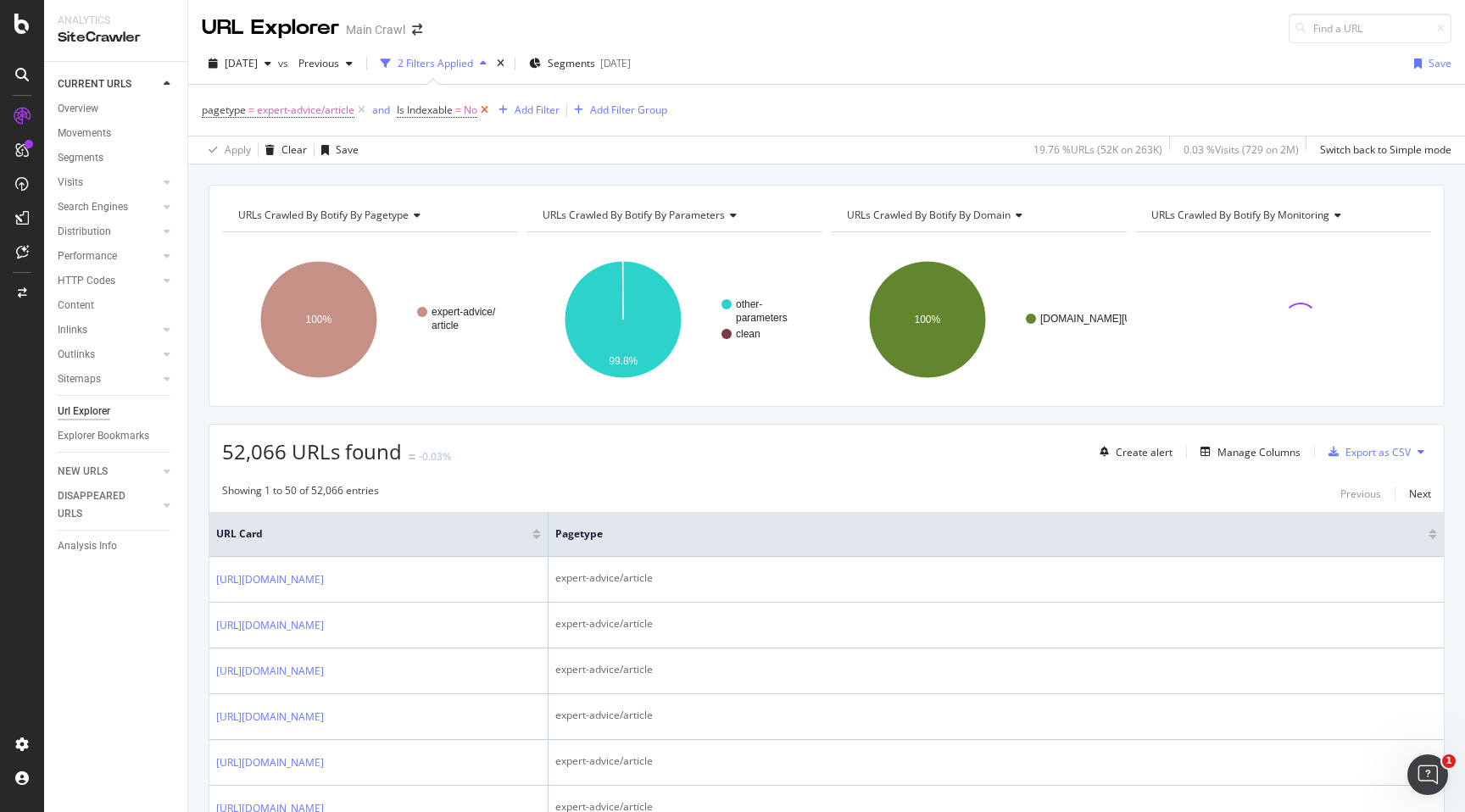
click at [482, 107] on icon at bounding box center [484, 110] width 14 height 17
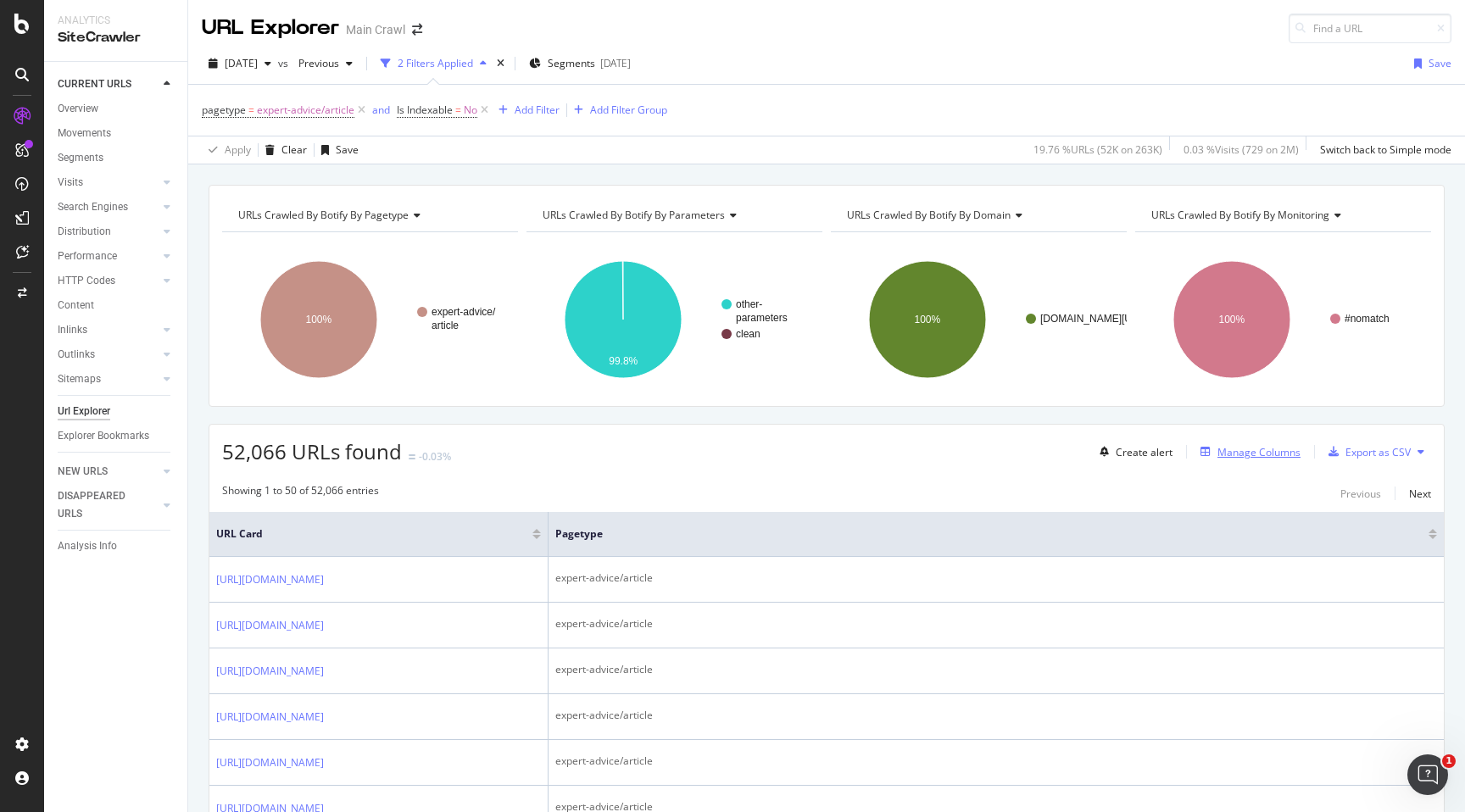
click at [1284, 456] on div "Manage Columns" at bounding box center [1258, 452] width 83 height 14
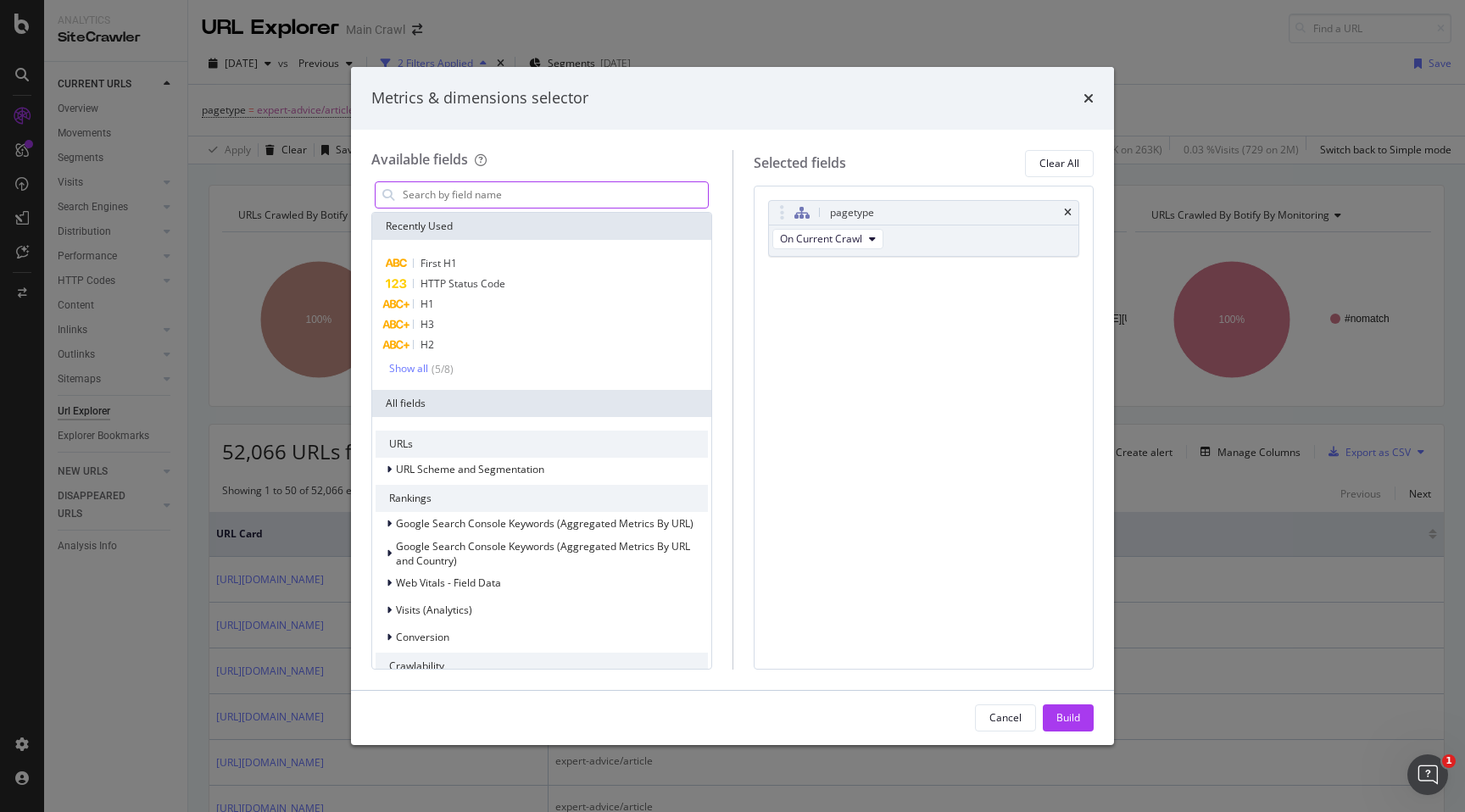
click at [585, 193] on input "modal" at bounding box center [554, 195] width 307 height 25
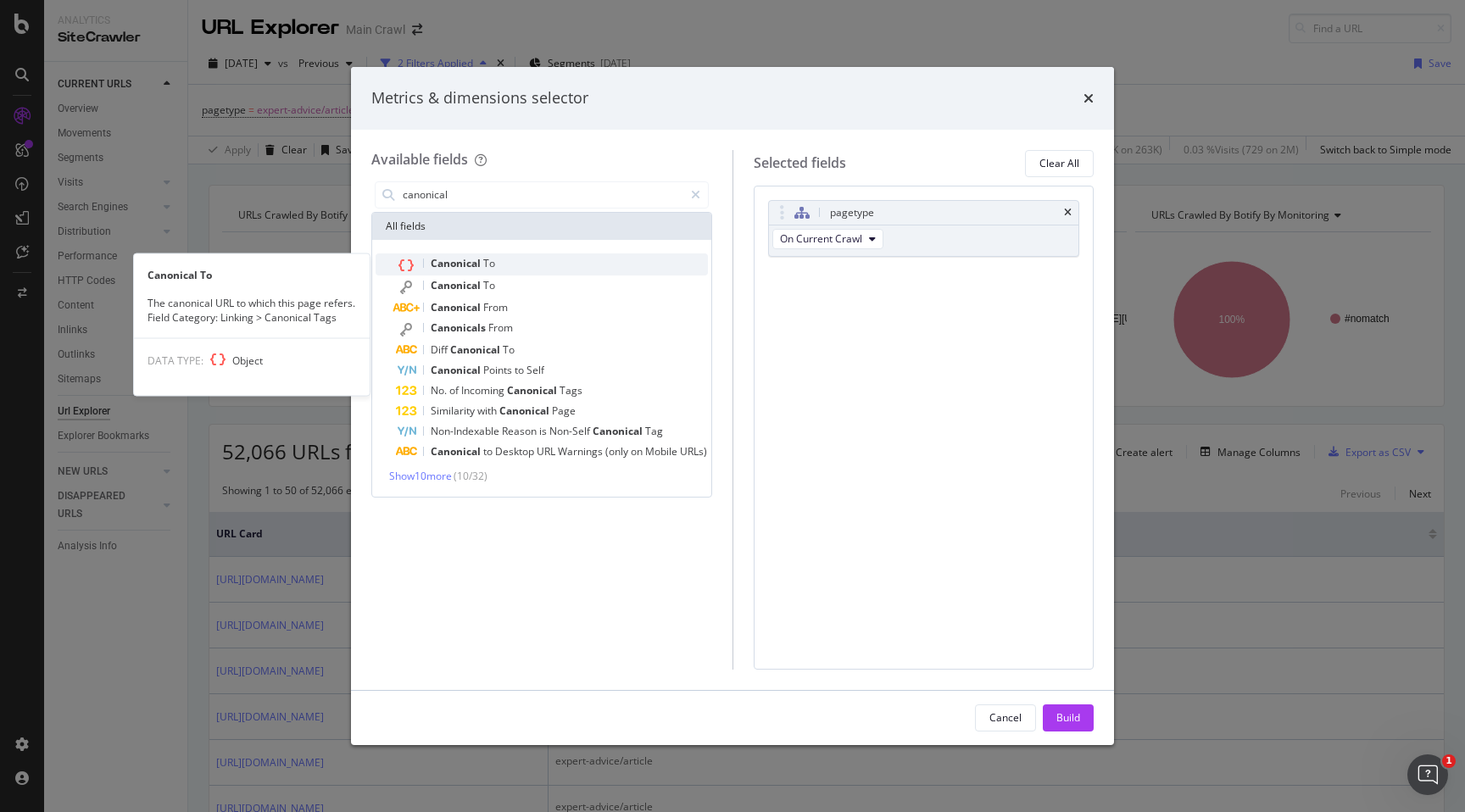
type input "canonical"
click at [541, 273] on div "Canonical To" at bounding box center [552, 264] width 312 height 22
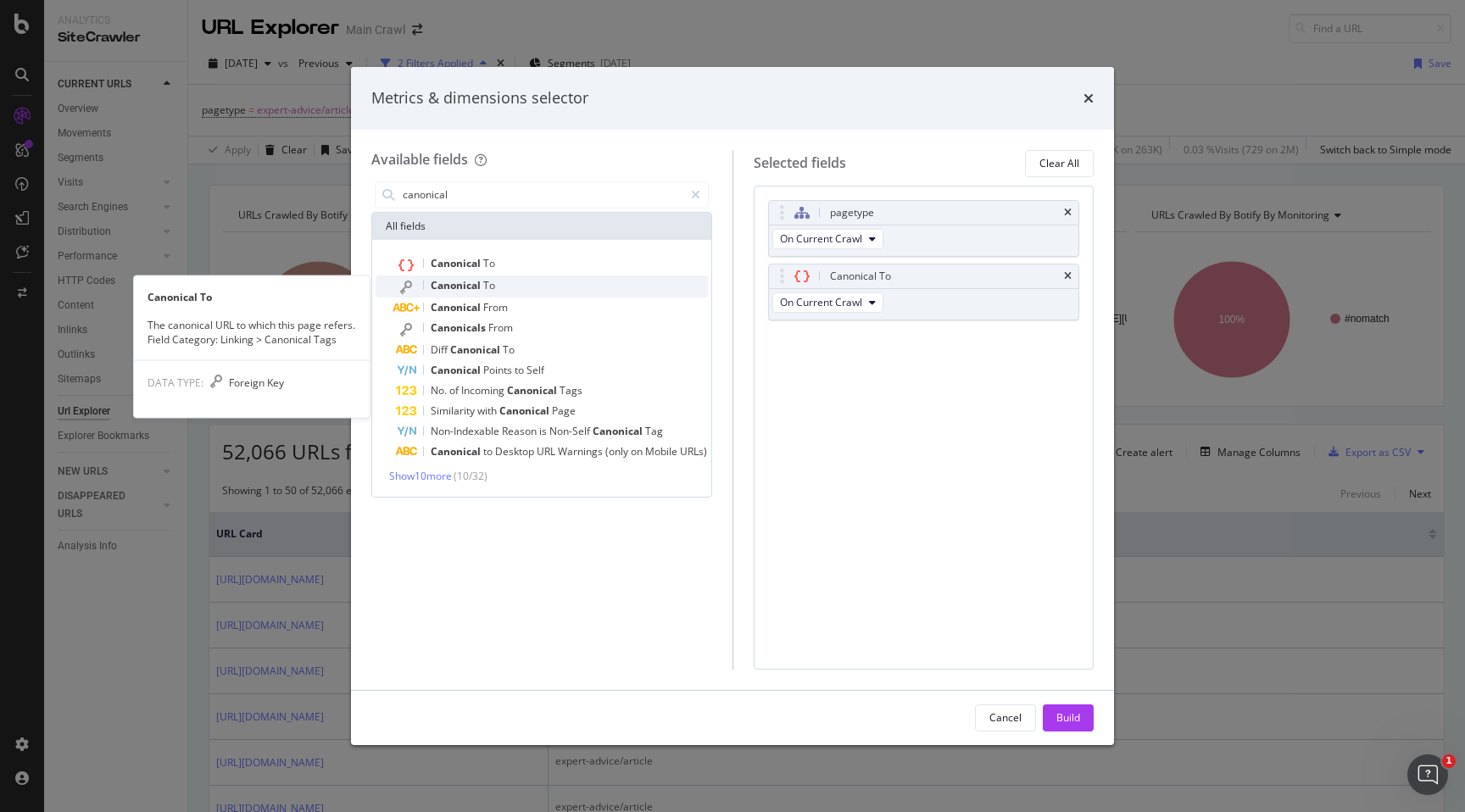
click at [486, 291] on span "To" at bounding box center [489, 285] width 12 height 14
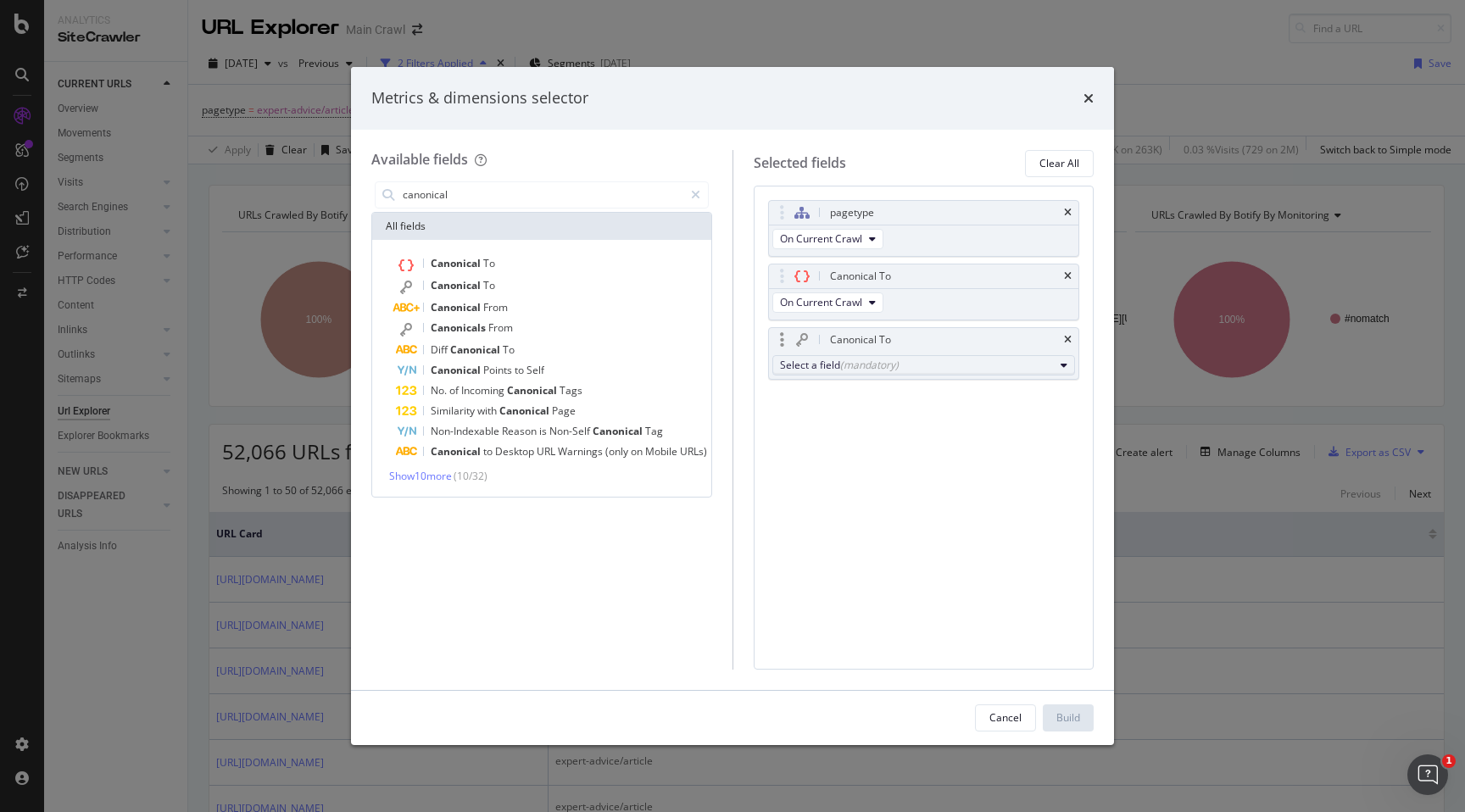
click at [844, 365] on div "(mandatory)" at bounding box center [869, 365] width 58 height 14
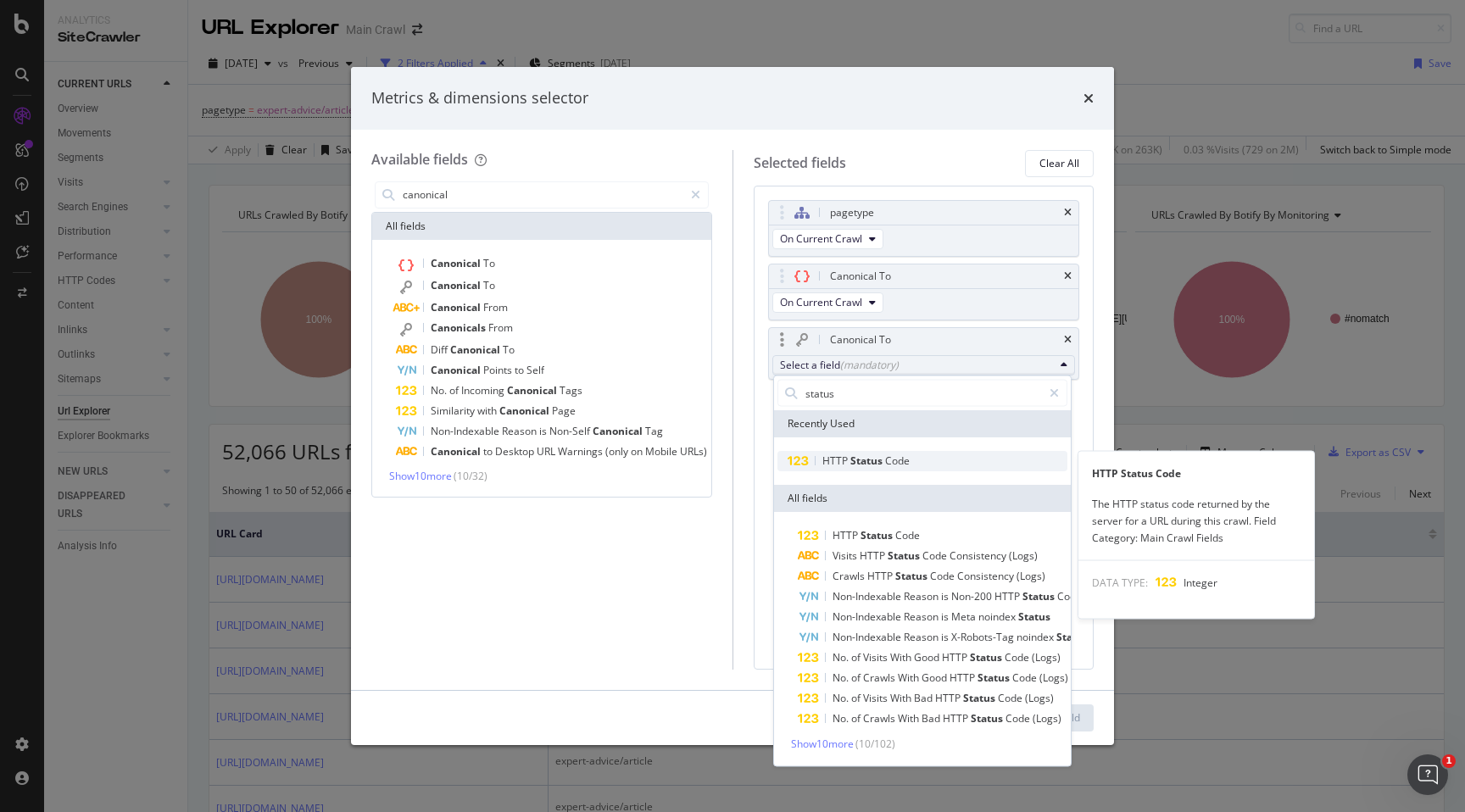
type input "status"
click at [891, 462] on span "Code" at bounding box center [896, 461] width 24 height 14
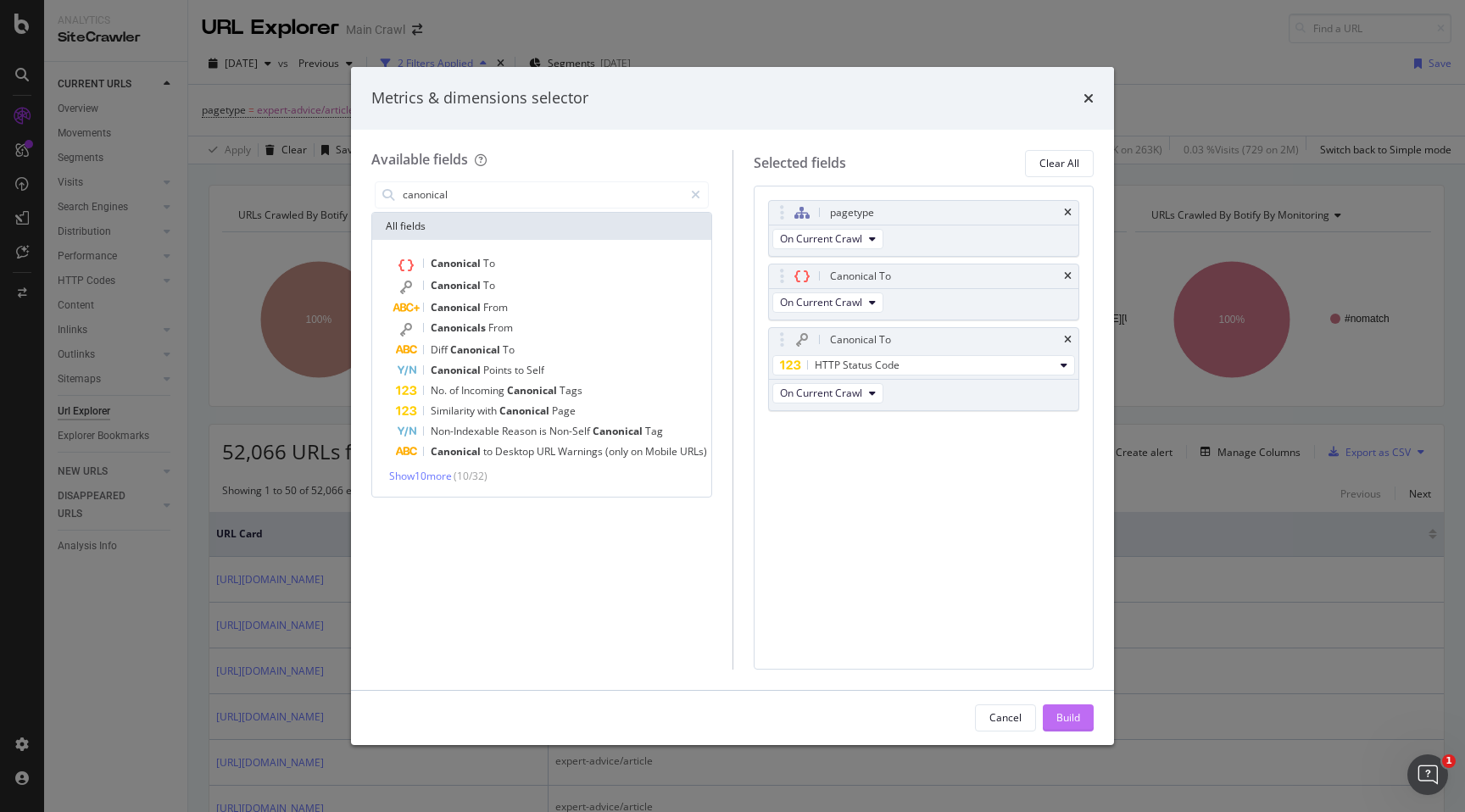
click at [1064, 704] on button "Build" at bounding box center [1068, 718] width 51 height 27
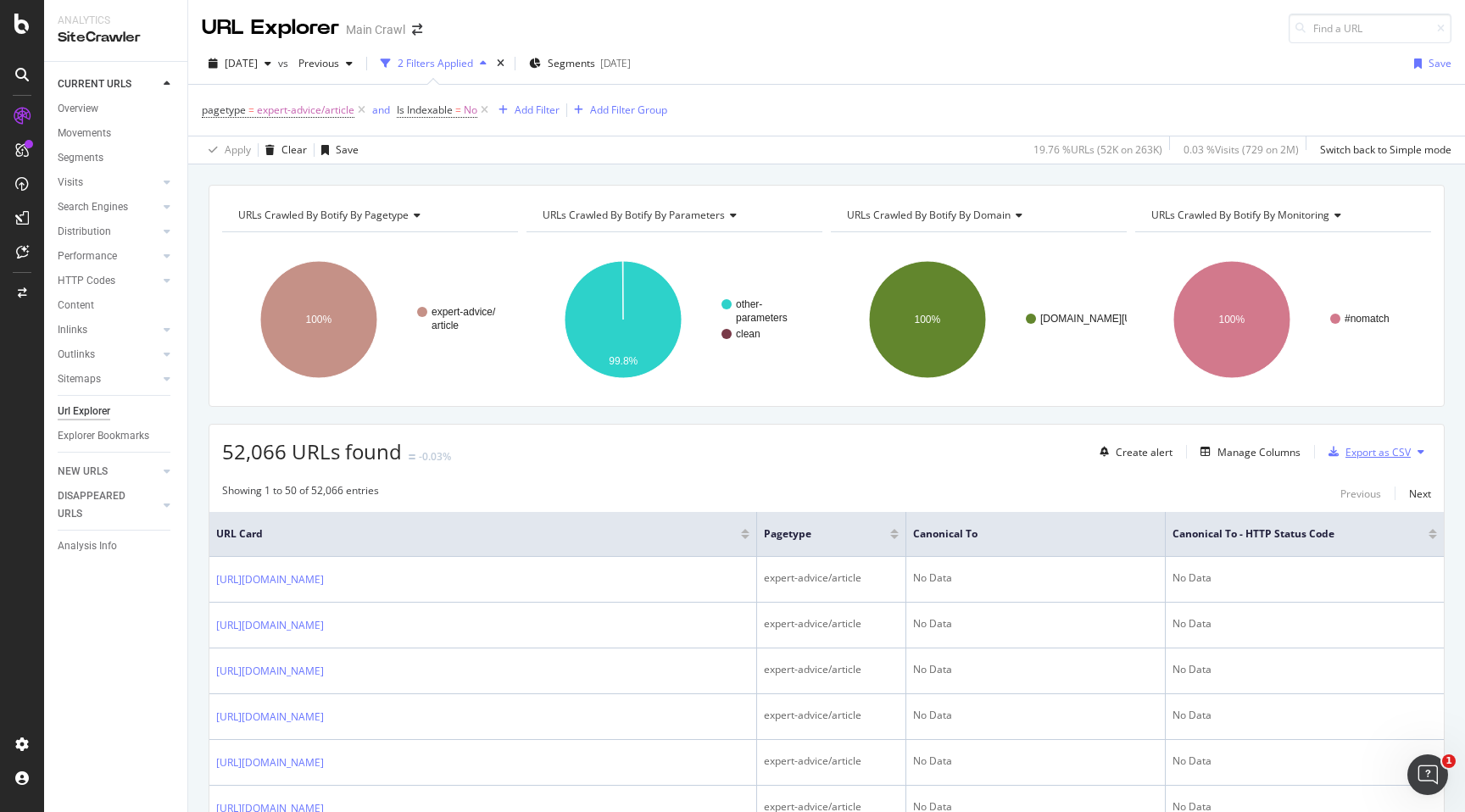
click at [1365, 443] on div "Export as CSV" at bounding box center [1365, 452] width 89 height 25
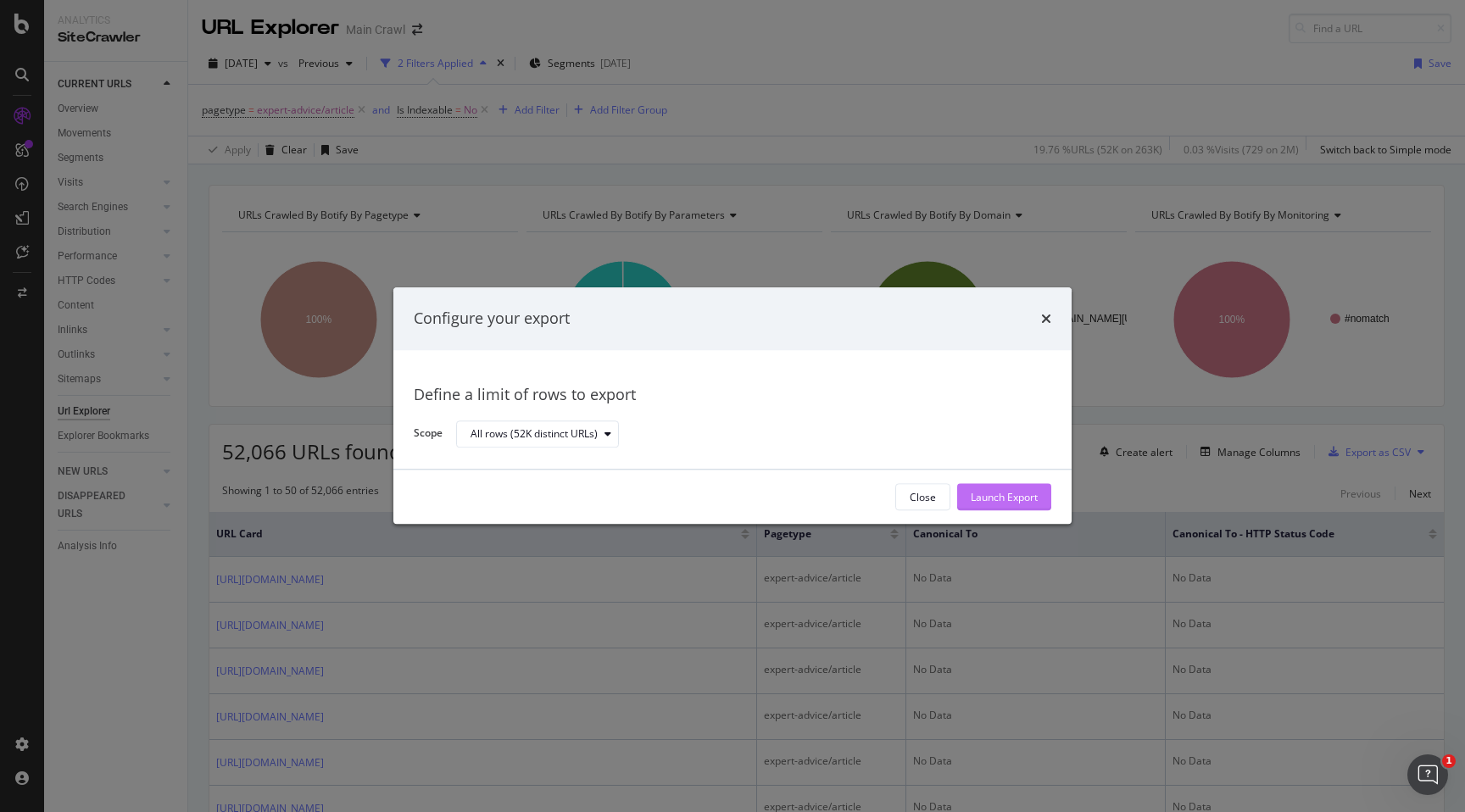
click at [1008, 498] on div "Launch Export" at bounding box center [1003, 497] width 67 height 14
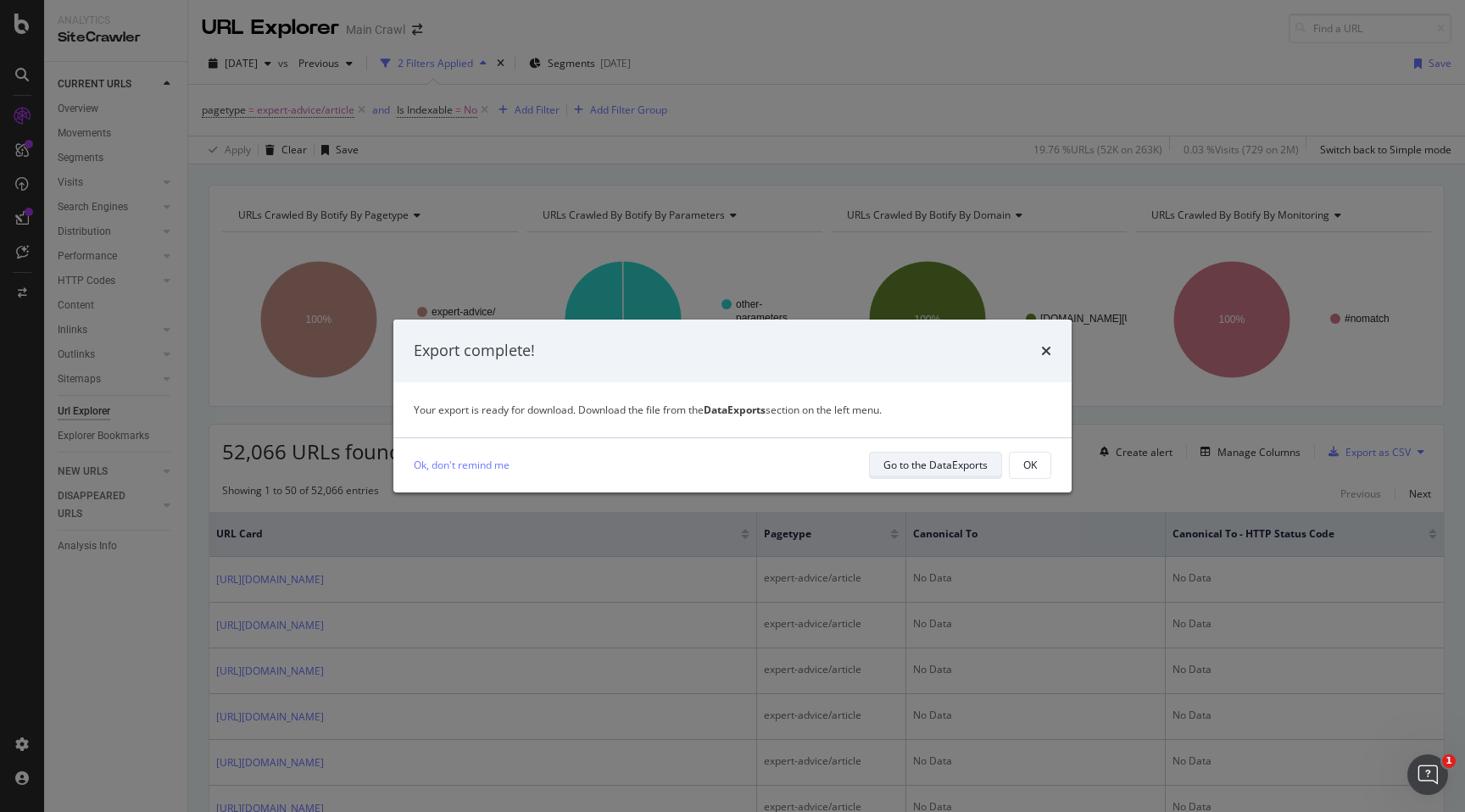
click at [905, 464] on div "Go to the DataExports" at bounding box center [935, 465] width 104 height 14
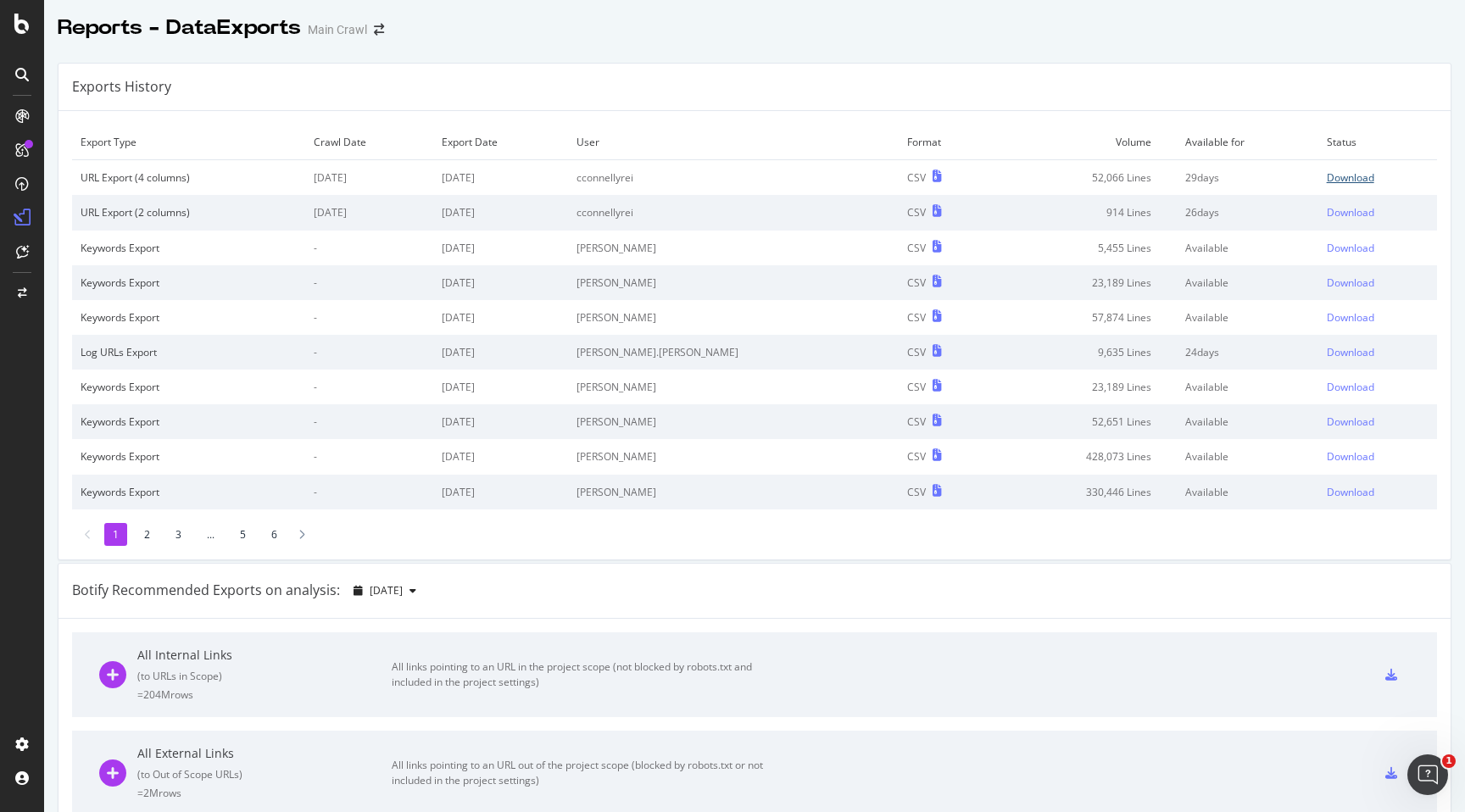
click at [1327, 180] on div "Download" at bounding box center [1350, 178] width 48 height 14
